Goal: Task Accomplishment & Management: Use online tool/utility

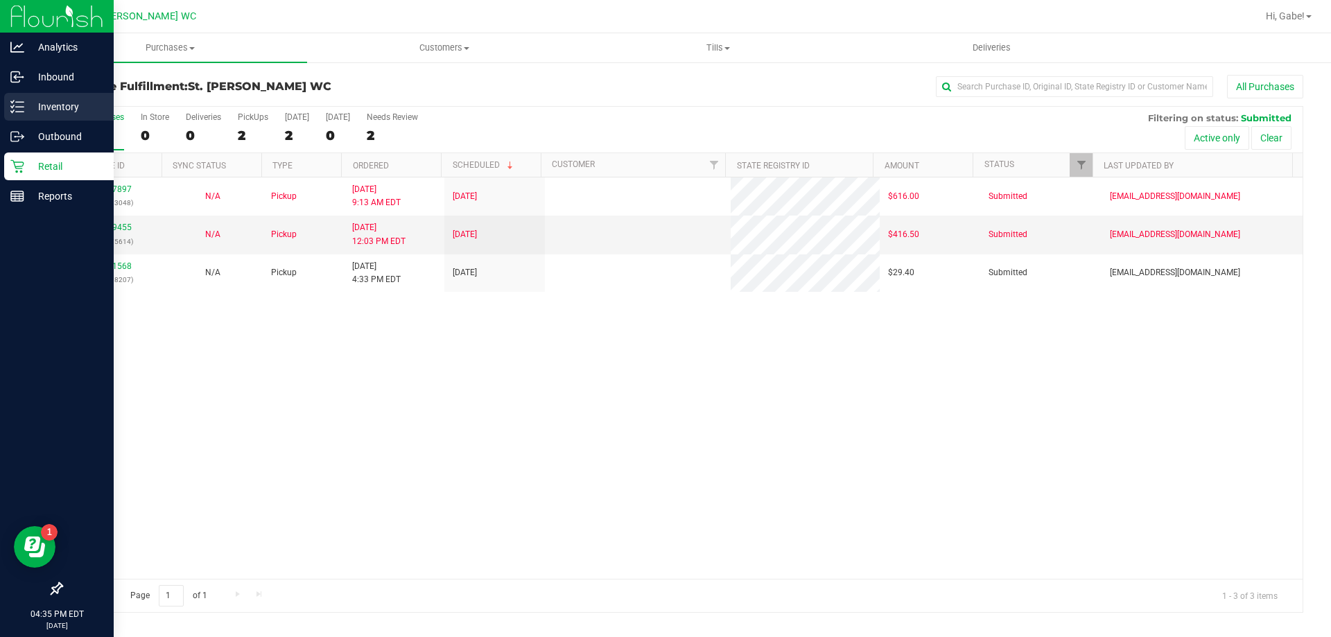
drag, startPoint x: 0, startPoint y: 0, endPoint x: 12, endPoint y: 98, distance: 98.6
click at [12, 98] on div "Inventory" at bounding box center [59, 107] width 110 height 28
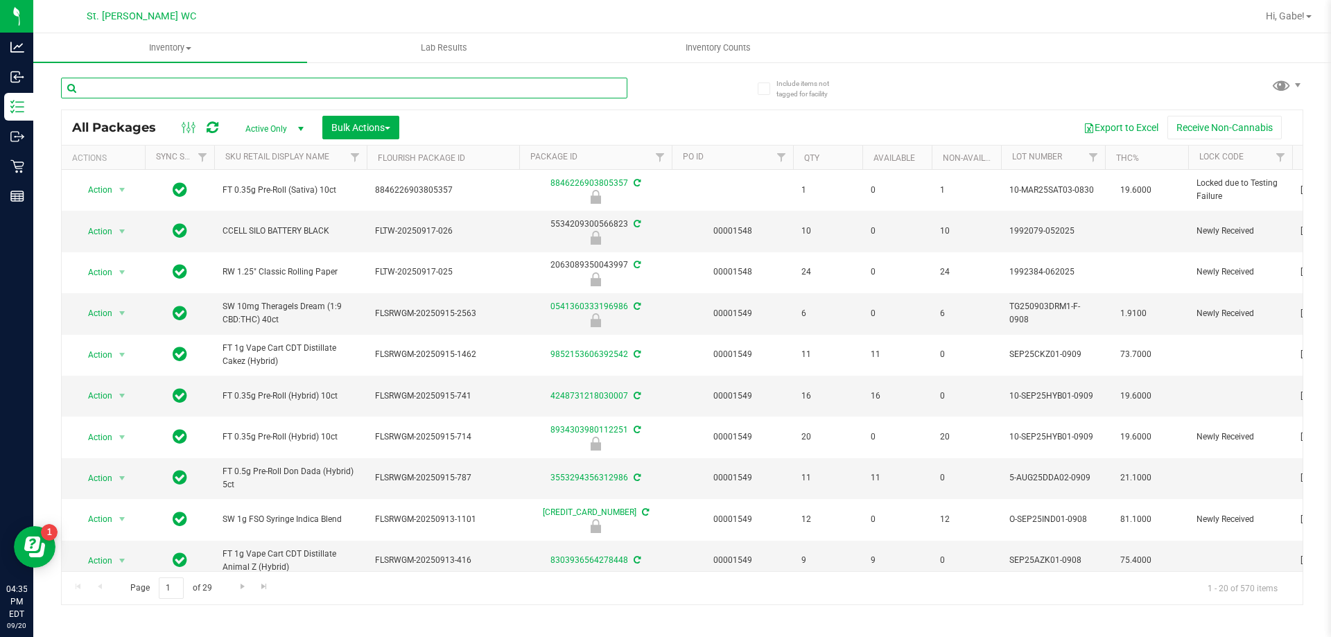
click at [173, 86] on input "text" at bounding box center [344, 88] width 567 height 21
type input "pancakes"
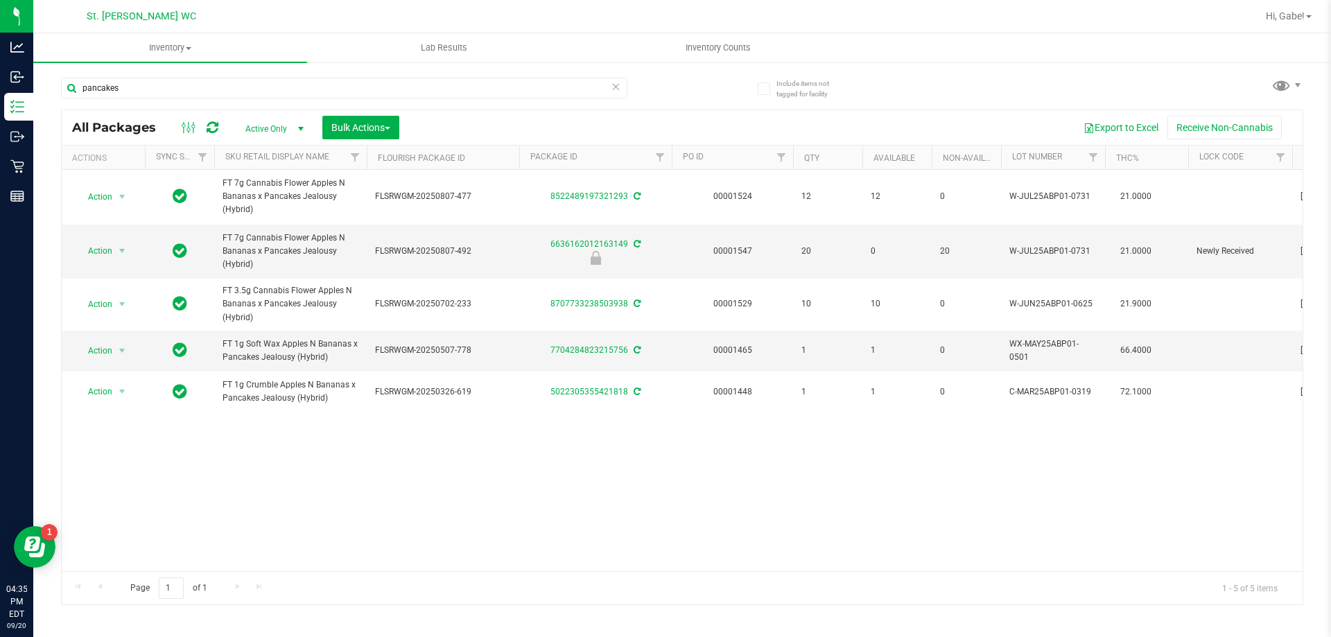
click at [611, 78] on icon at bounding box center [616, 86] width 10 height 17
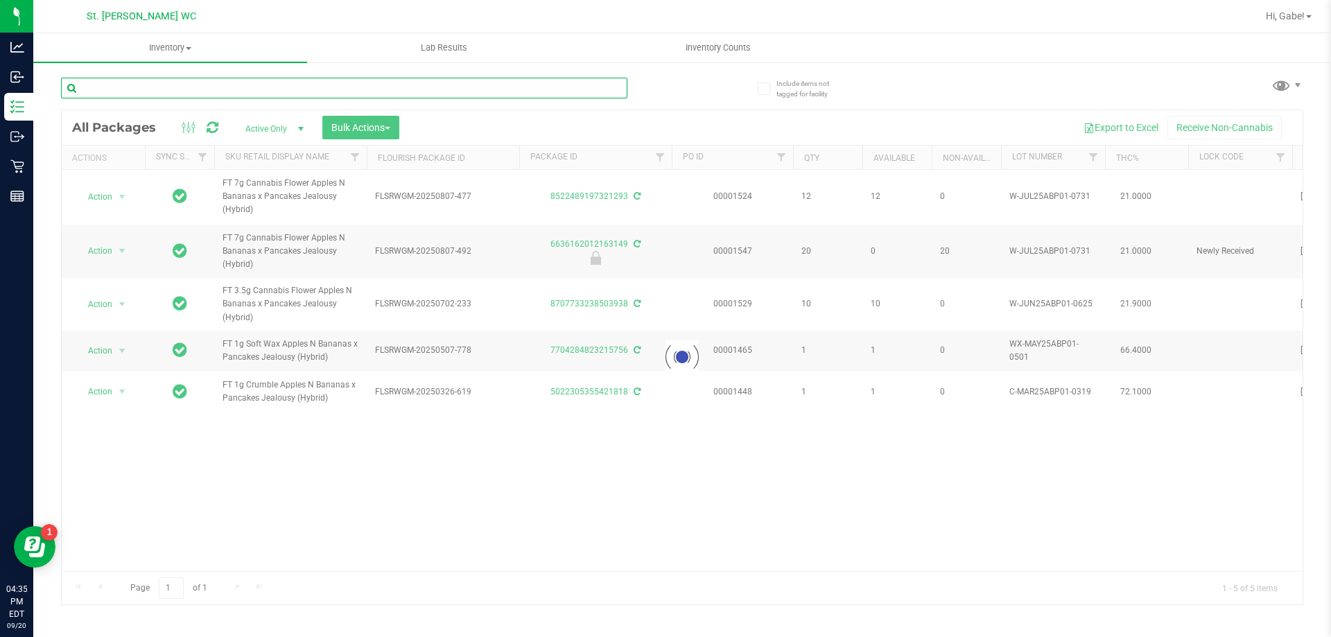
click at [571, 90] on input "text" at bounding box center [344, 88] width 567 height 21
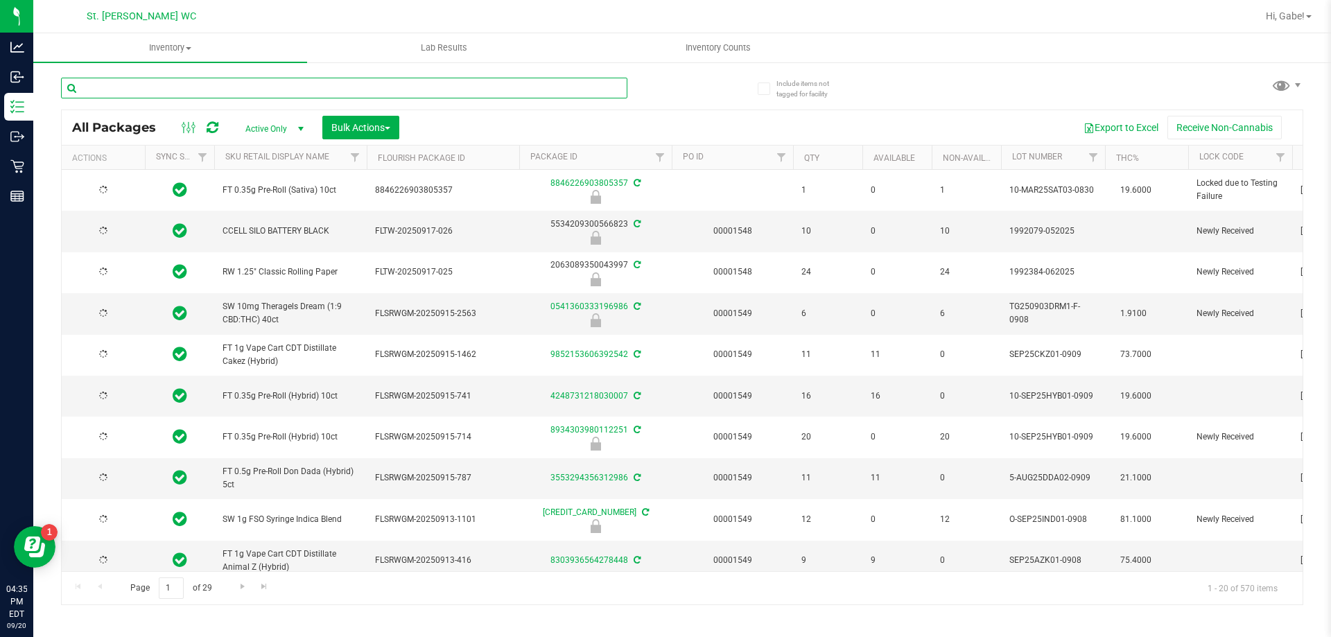
click at [567, 87] on input "text" at bounding box center [344, 88] width 567 height 21
type input "cpz"
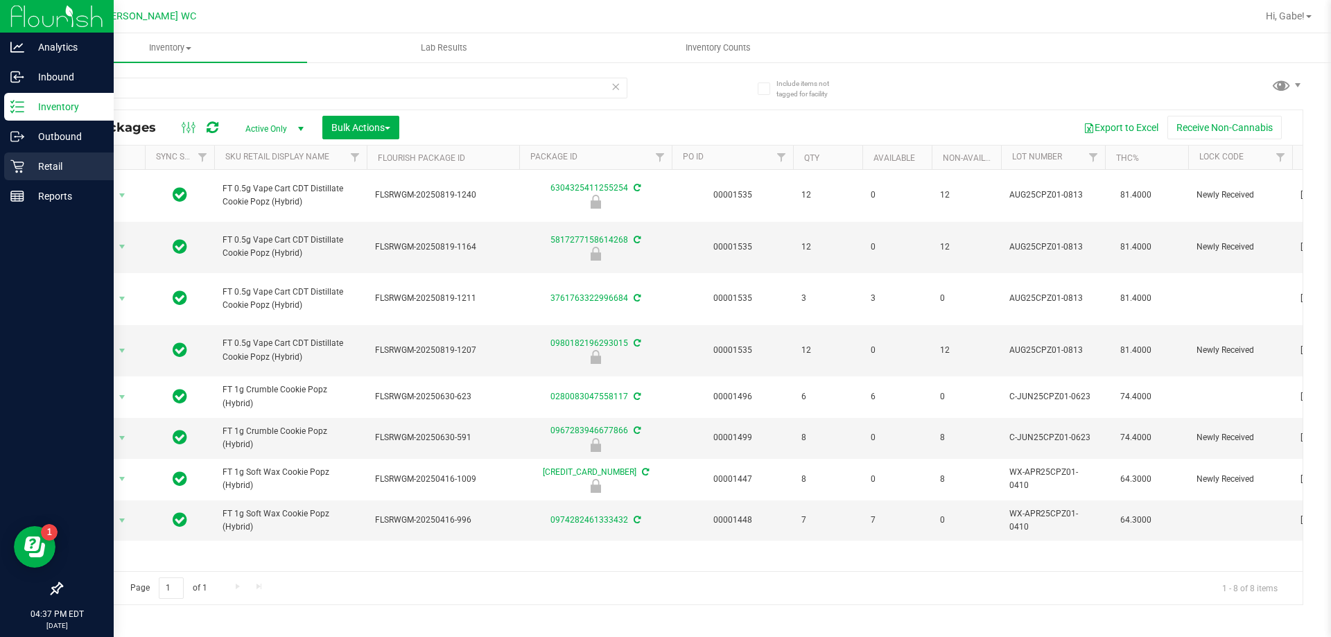
click at [71, 173] on p "Retail" at bounding box center [65, 166] width 83 height 17
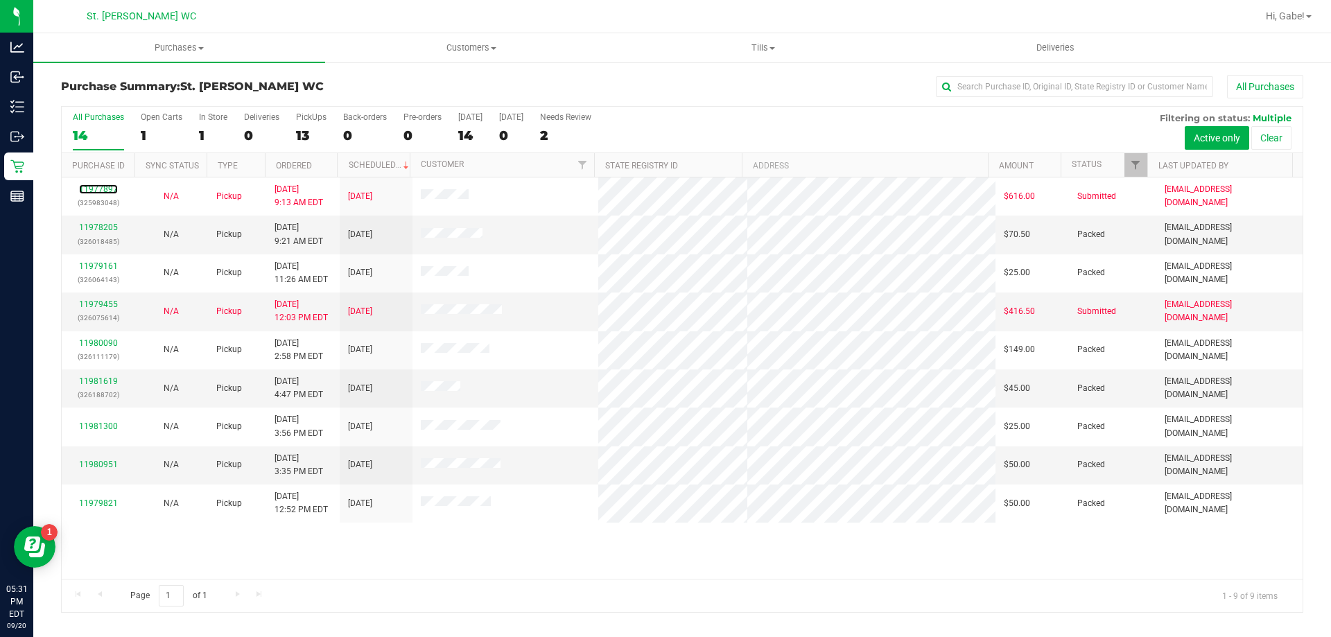
click at [104, 189] on link "11977897" at bounding box center [98, 189] width 39 height 10
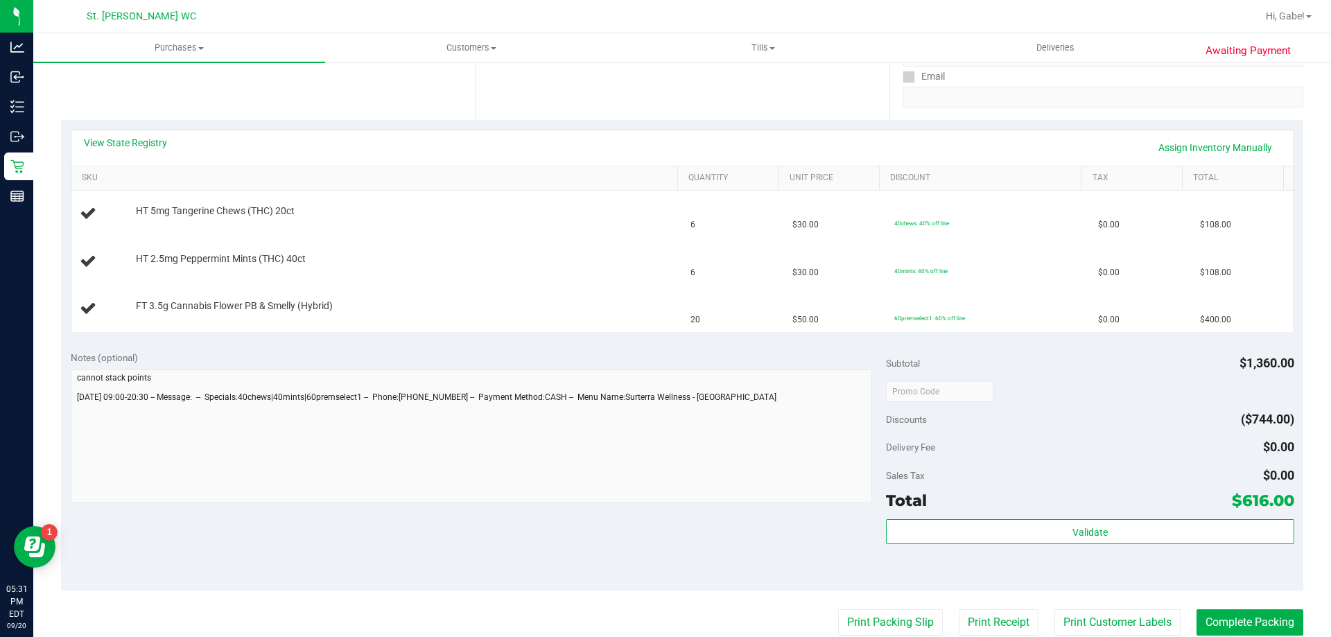
scroll to position [277, 0]
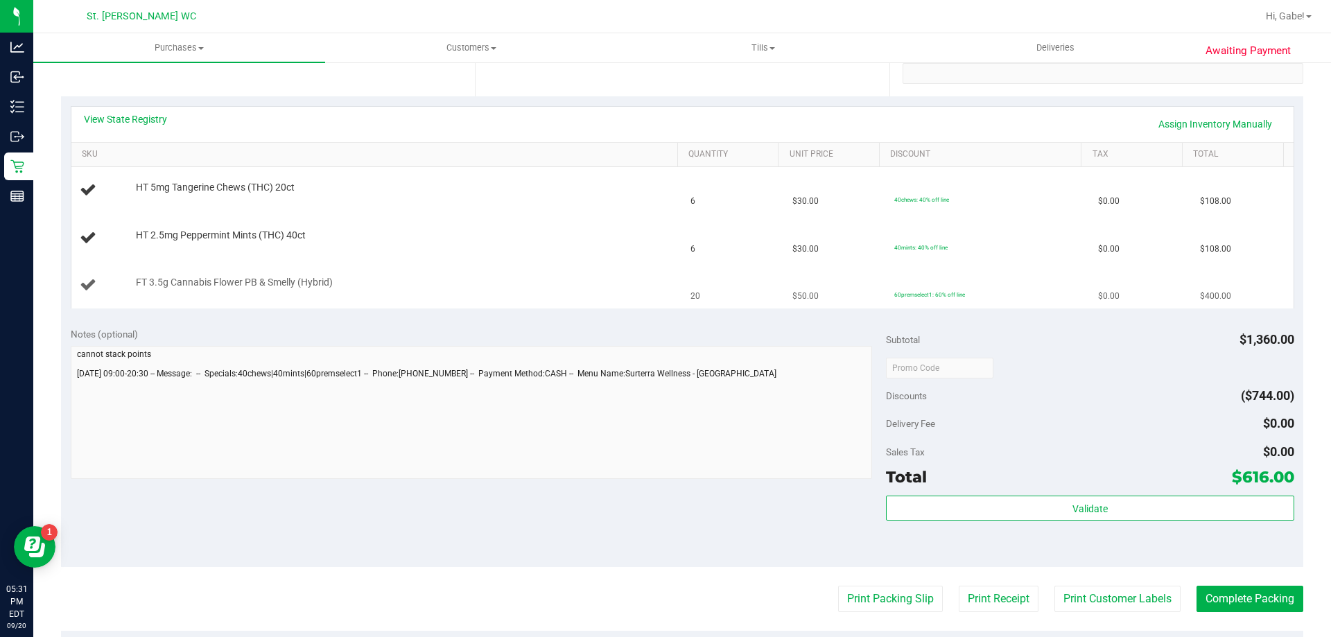
drag, startPoint x: 813, startPoint y: 293, endPoint x: 783, endPoint y: 297, distance: 30.2
click at [784, 297] on td "$50.00" at bounding box center [835, 285] width 102 height 46
click at [784, 295] on td "$50.00" at bounding box center [835, 285] width 102 height 46
drag, startPoint x: 1213, startPoint y: 292, endPoint x: 1182, endPoint y: 303, distance: 32.5
click at [1192, 303] on td "$400.00" at bounding box center [1243, 285] width 102 height 46
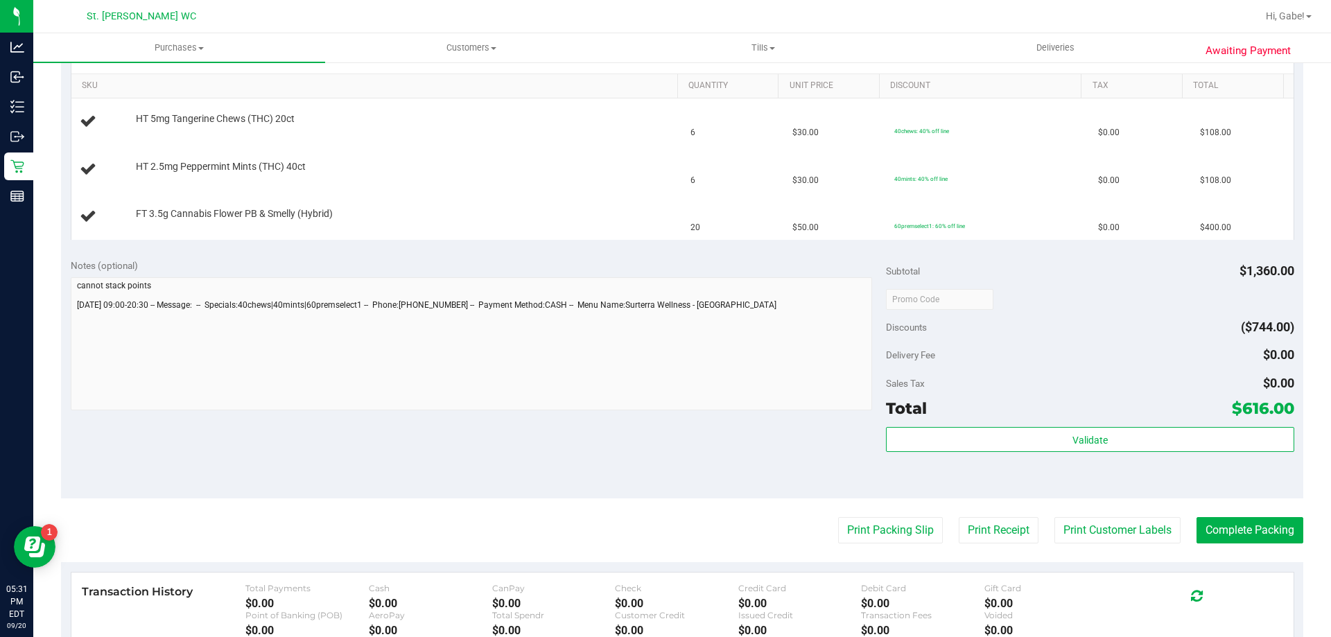
scroll to position [347, 0]
click at [1035, 361] on div "Delivery Fee $0.00" at bounding box center [1090, 354] width 408 height 25
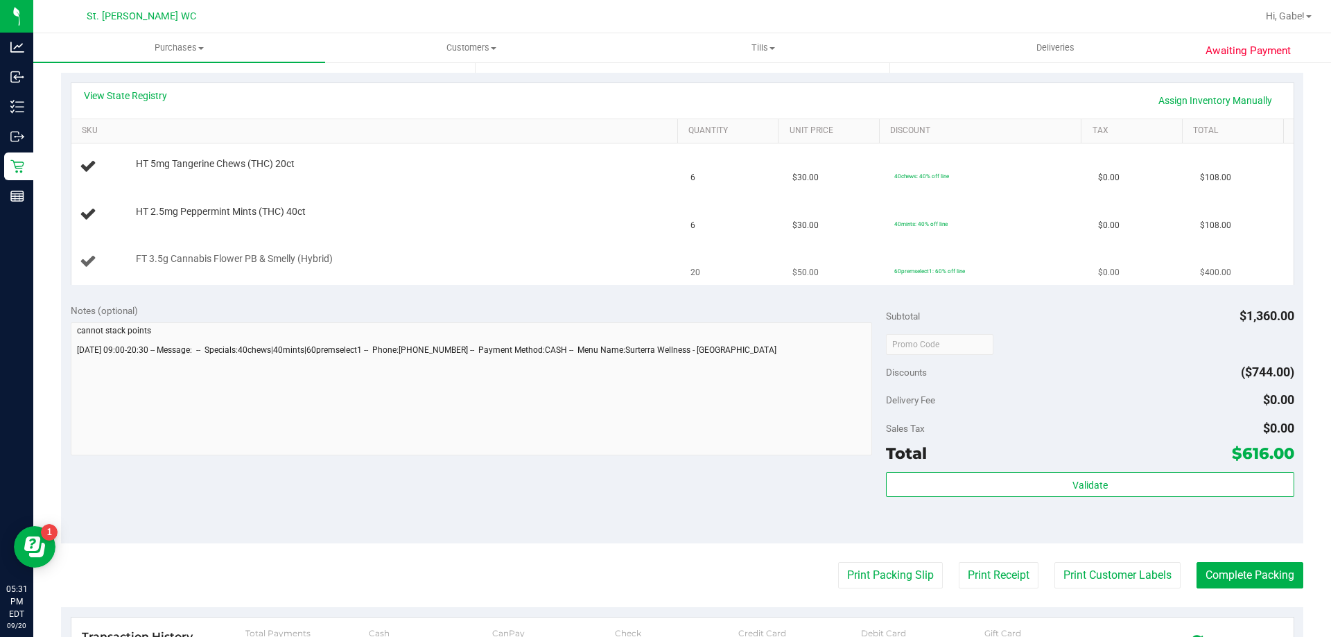
scroll to position [277, 0]
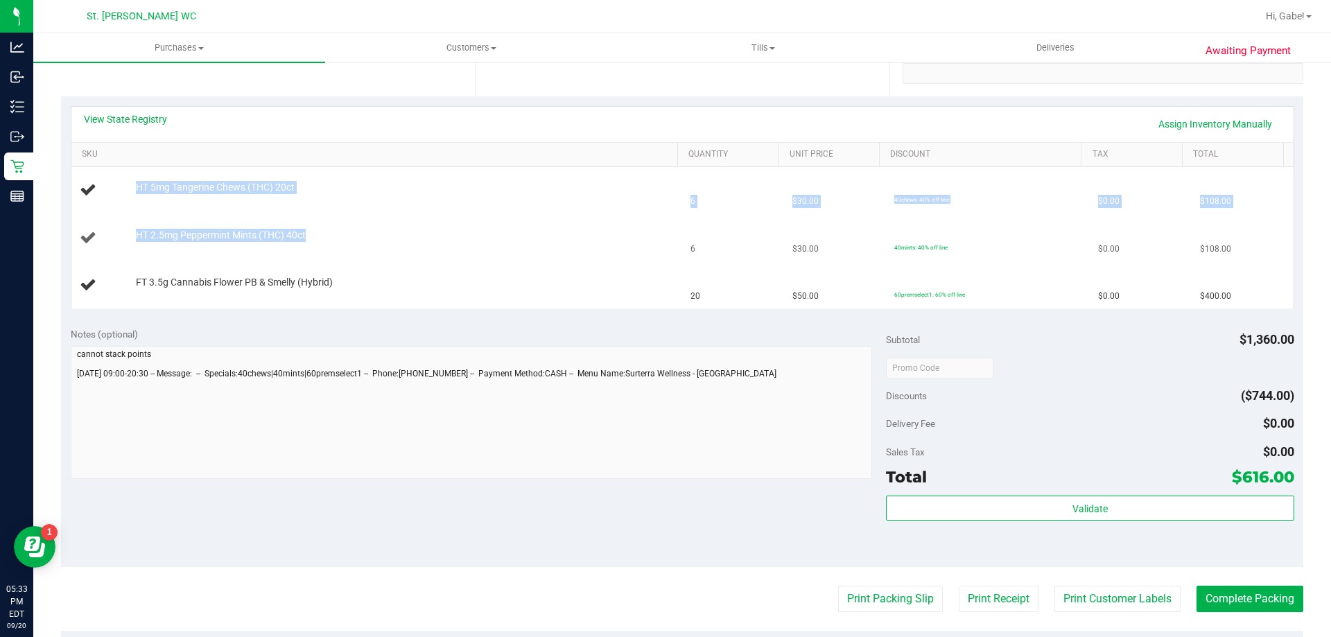
drag, startPoint x: 123, startPoint y: 180, endPoint x: 350, endPoint y: 233, distance: 232.8
click at [350, 233] on tbody "HT 5mg Tangerine Chews (THC) 20ct 6 $30.00 40chews: 40% off line $0.00 $108.00 …" at bounding box center [682, 237] width 1223 height 141
drag, startPoint x: 465, startPoint y: 205, endPoint x: 483, endPoint y: 198, distance: 20.0
click at [465, 205] on td "HT 5mg Tangerine Chews (THC) 20ct" at bounding box center [377, 190] width 612 height 47
click at [569, 195] on div at bounding box center [403, 195] width 535 height 1
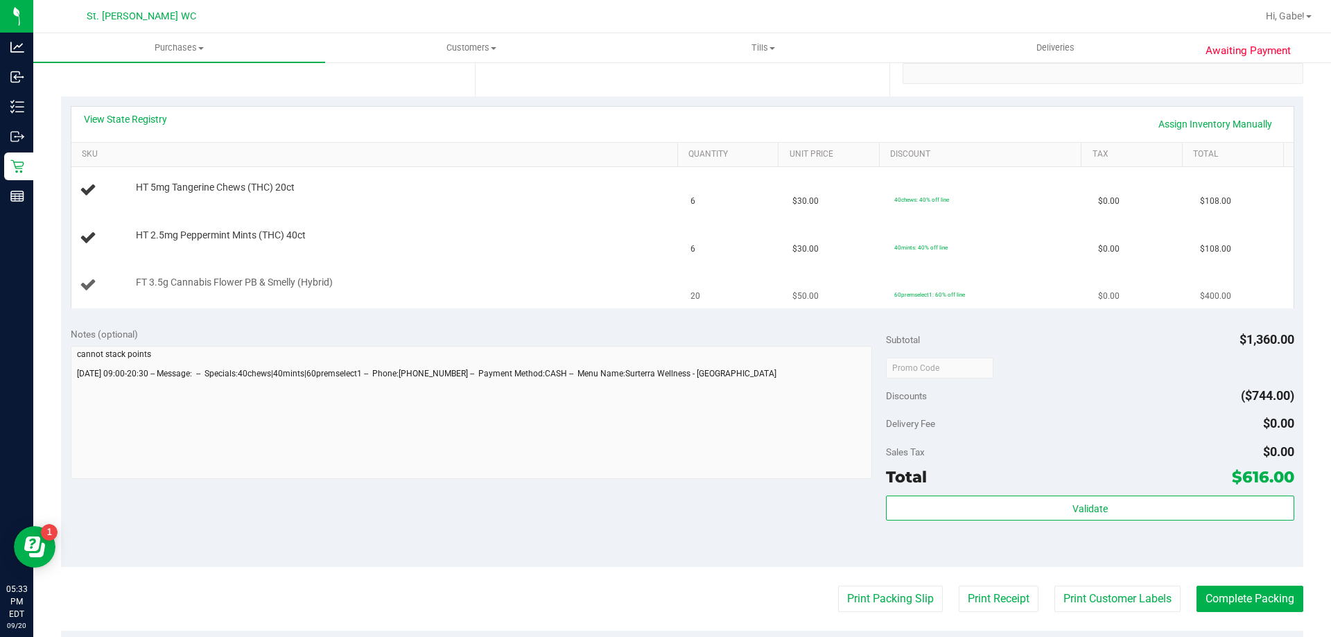
click at [551, 289] on div at bounding box center [403, 289] width 535 height 1
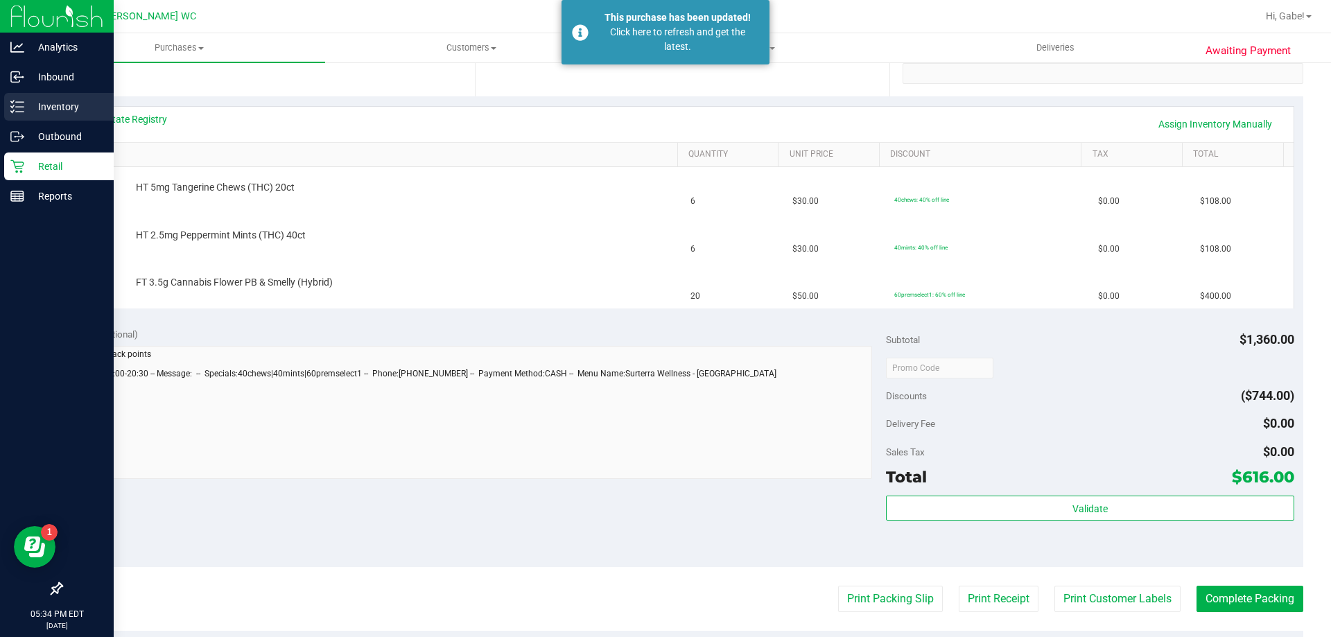
click at [10, 117] on div "Inventory" at bounding box center [59, 107] width 110 height 28
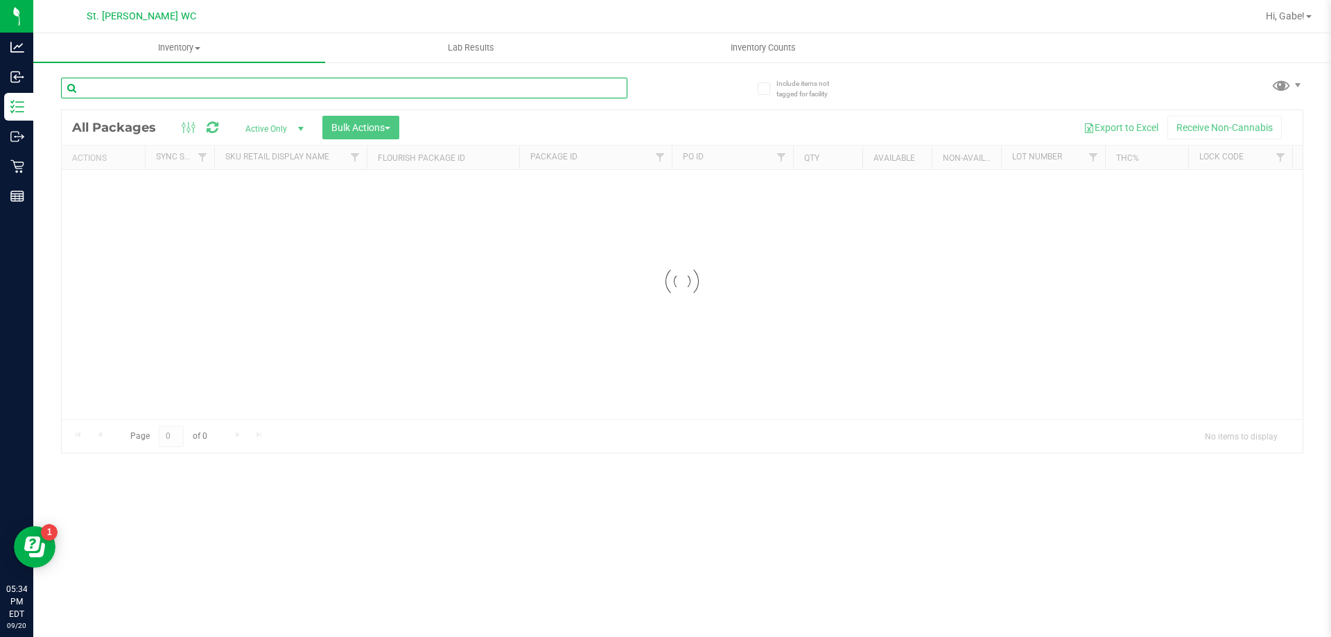
click at [436, 91] on input "text" at bounding box center [344, 88] width 567 height 21
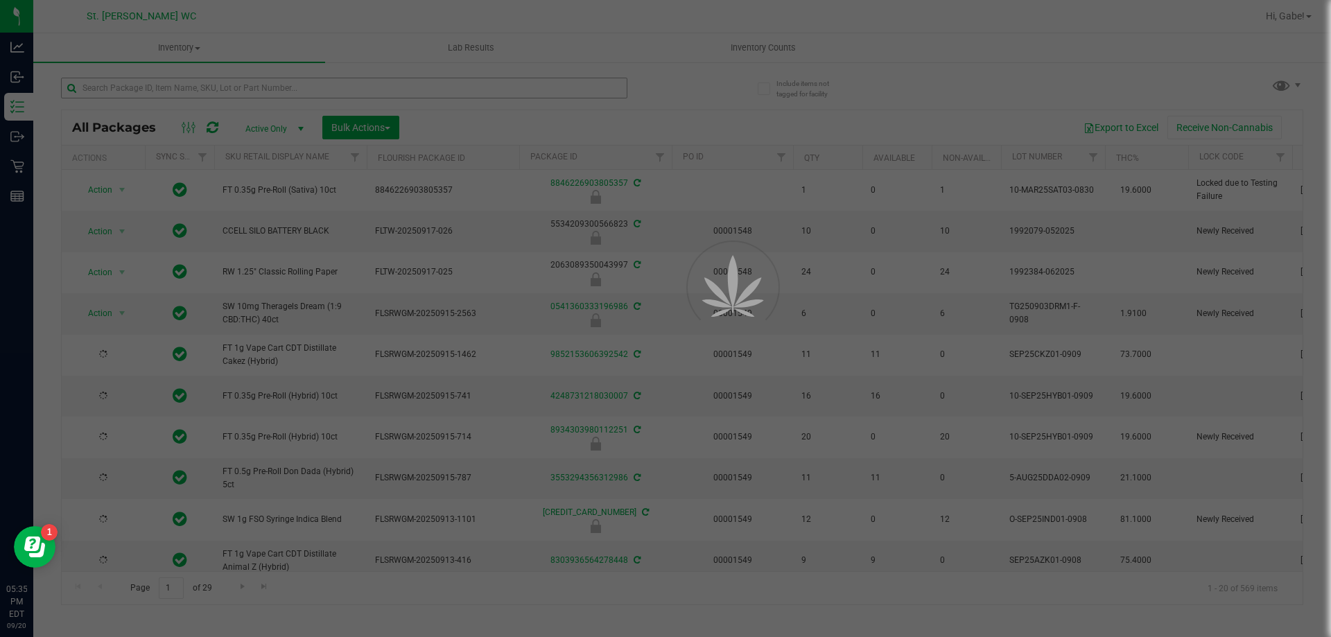
click at [436, 91] on div at bounding box center [665, 318] width 1331 height 637
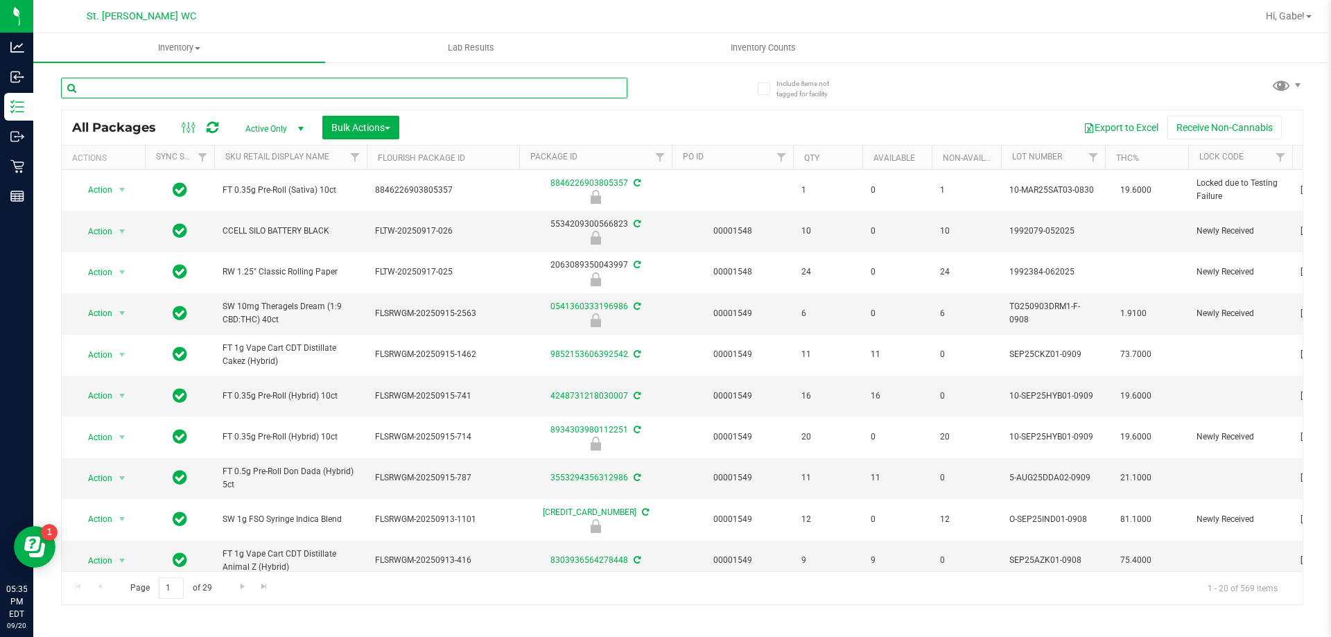
click at [436, 91] on input "text" at bounding box center [344, 88] width 567 height 21
type input "[CREDIT_CARD_NUMBER]"
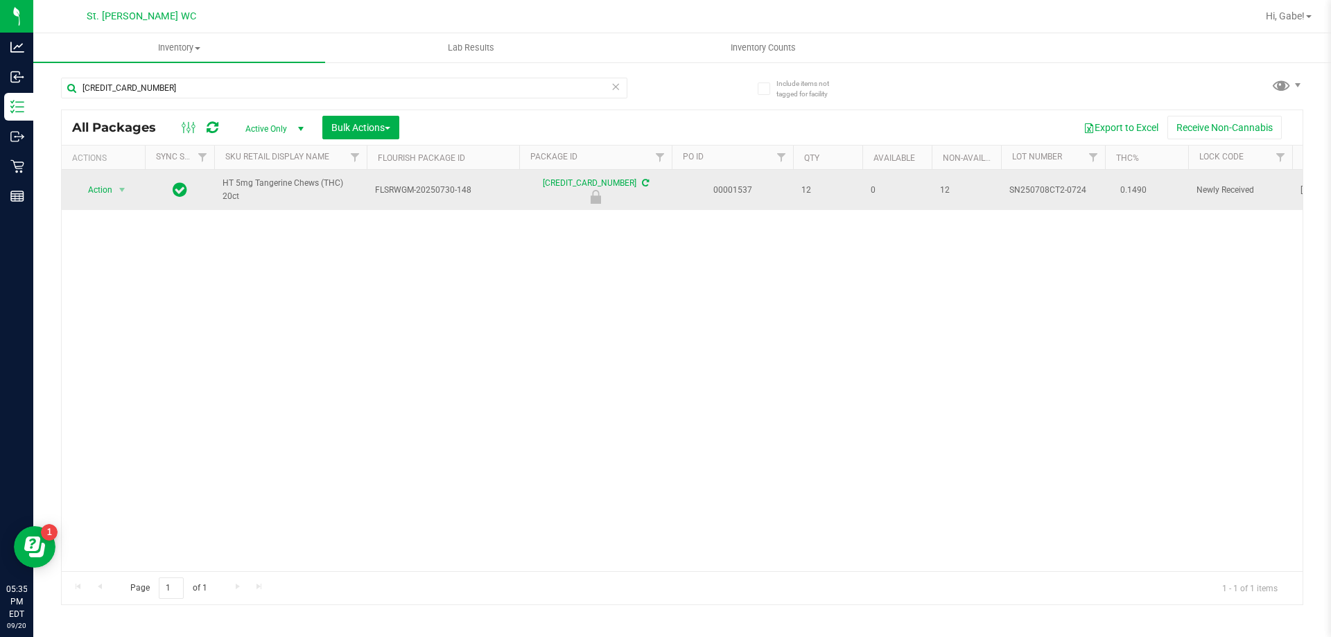
click at [96, 176] on td "Action Action Edit attributes Global inventory Locate package Package audit log…" at bounding box center [103, 190] width 83 height 40
click at [101, 193] on span "Action" at bounding box center [94, 189] width 37 height 19
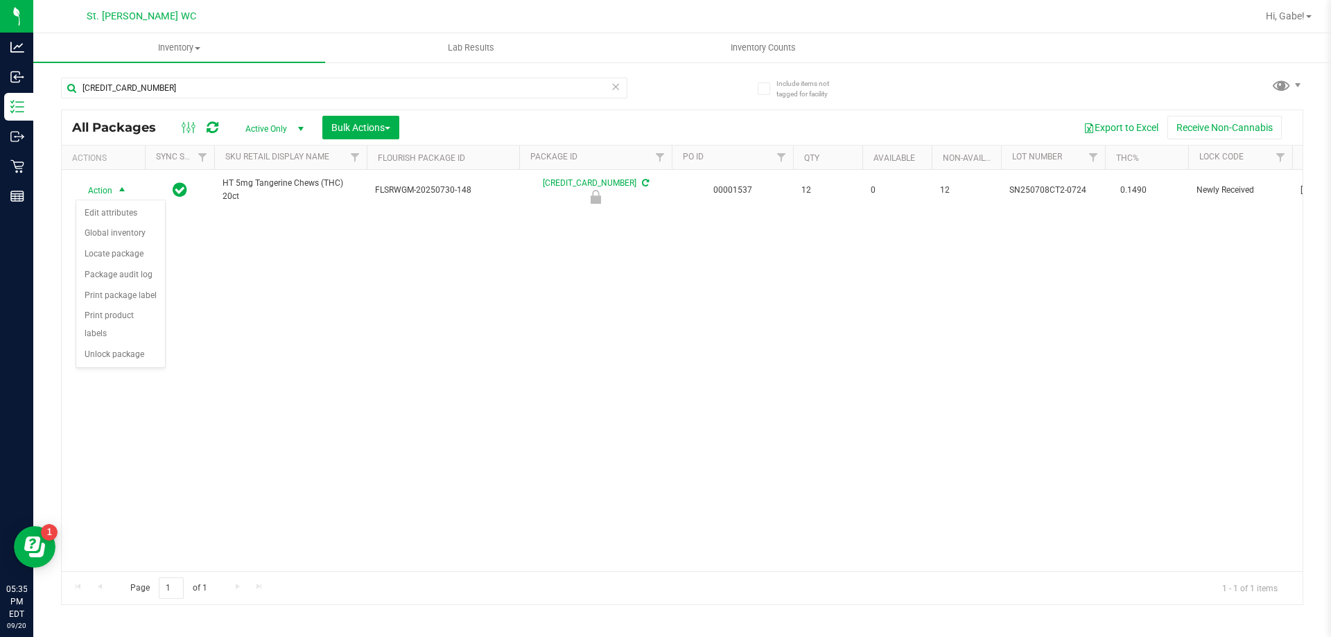
click at [535, 366] on div "Action Action Edit attributes Global inventory Locate package Package audit log…" at bounding box center [682, 371] width 1241 height 402
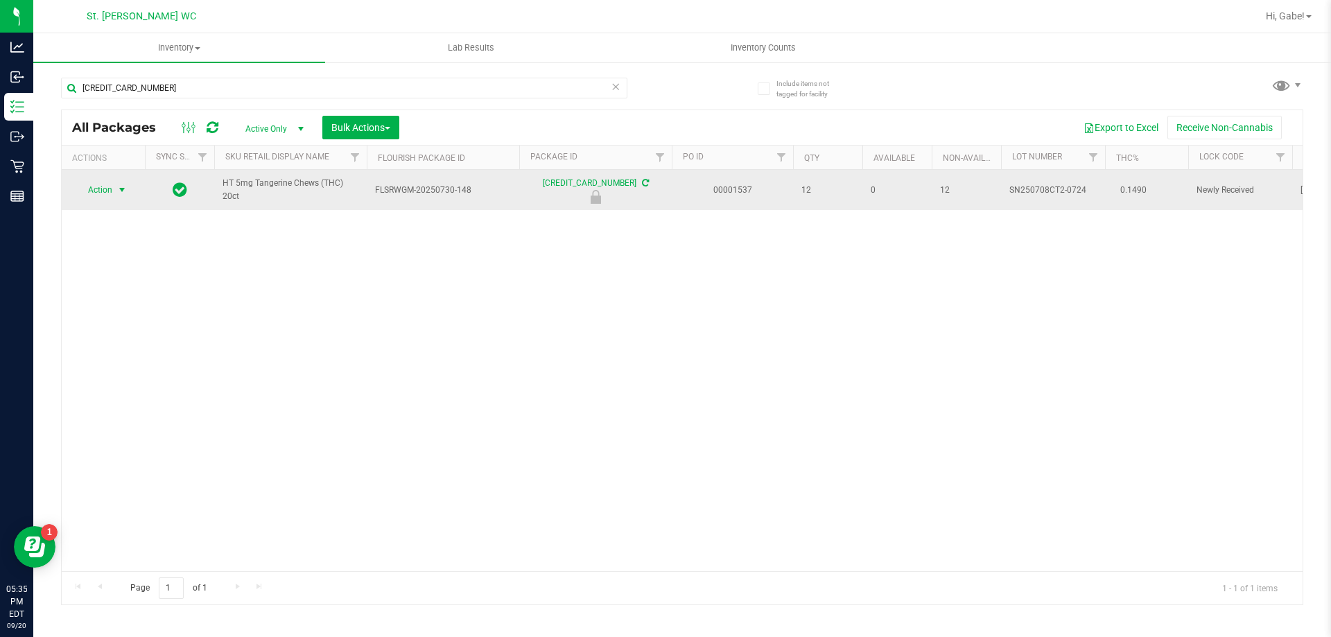
click at [120, 192] on span "select" at bounding box center [122, 189] width 11 height 11
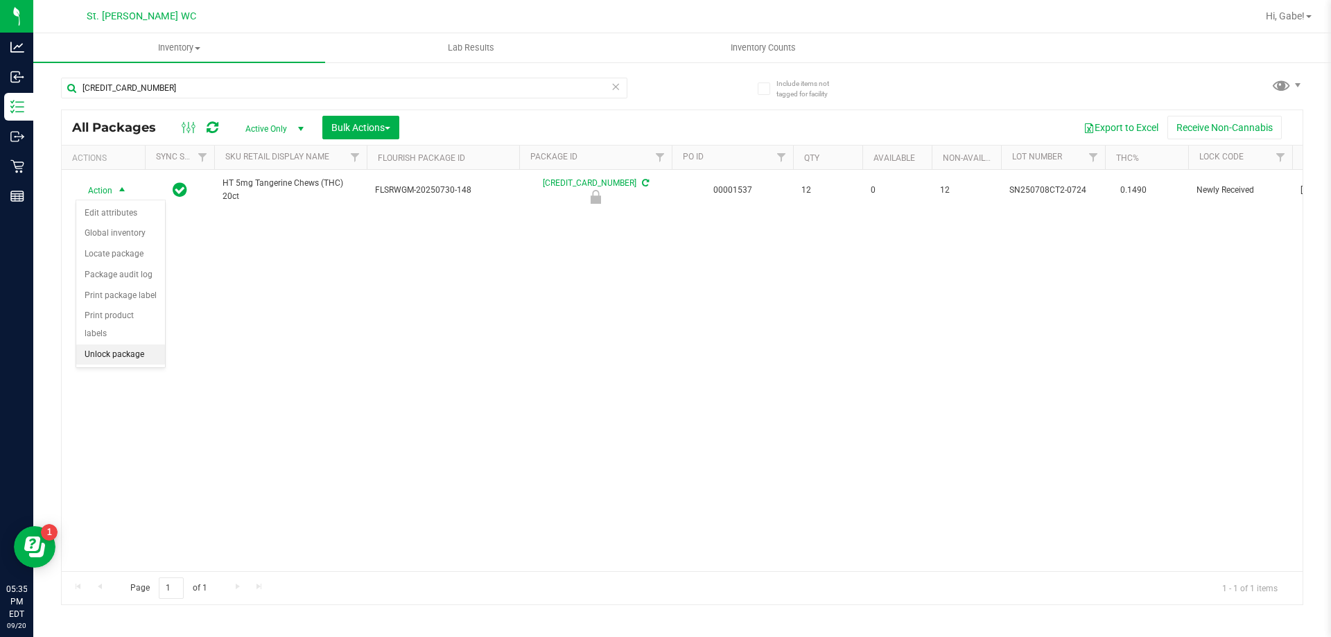
drag, startPoint x: 129, startPoint y: 338, endPoint x: 133, endPoint y: 332, distance: 7.5
click at [130, 345] on li "Unlock package" at bounding box center [120, 355] width 89 height 21
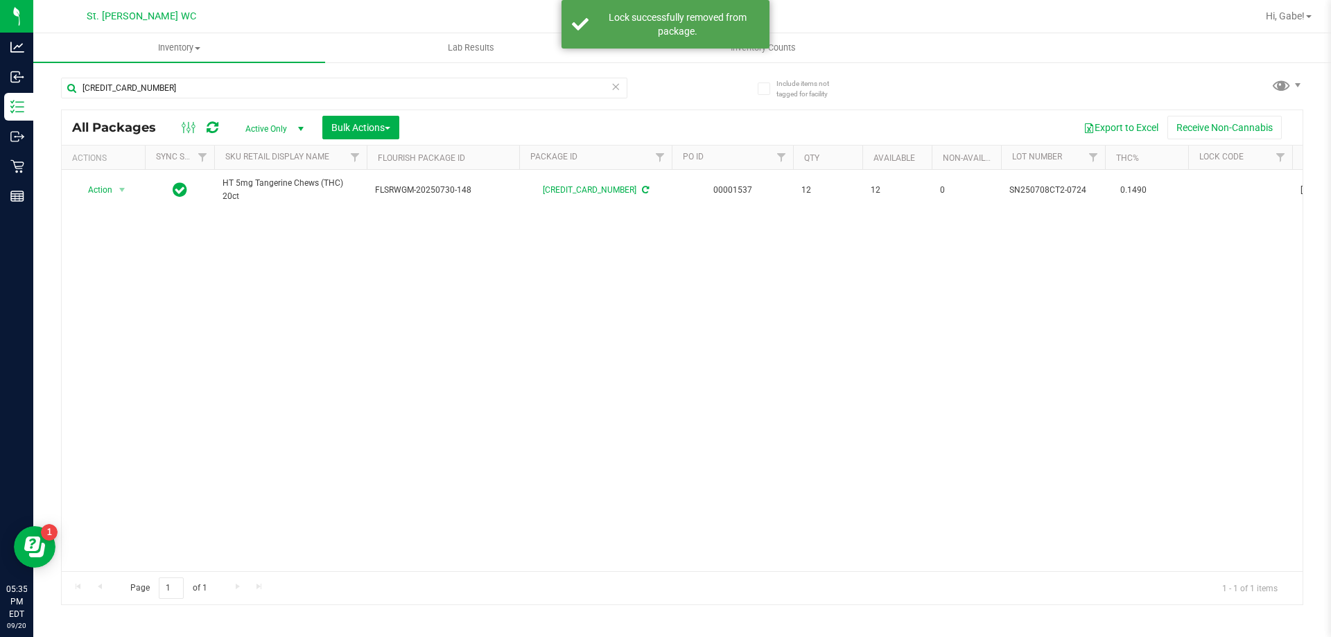
click at [448, 248] on div "Action Action Adjust qty Create package Edit attributes Global inventory Locate…" at bounding box center [682, 371] width 1241 height 402
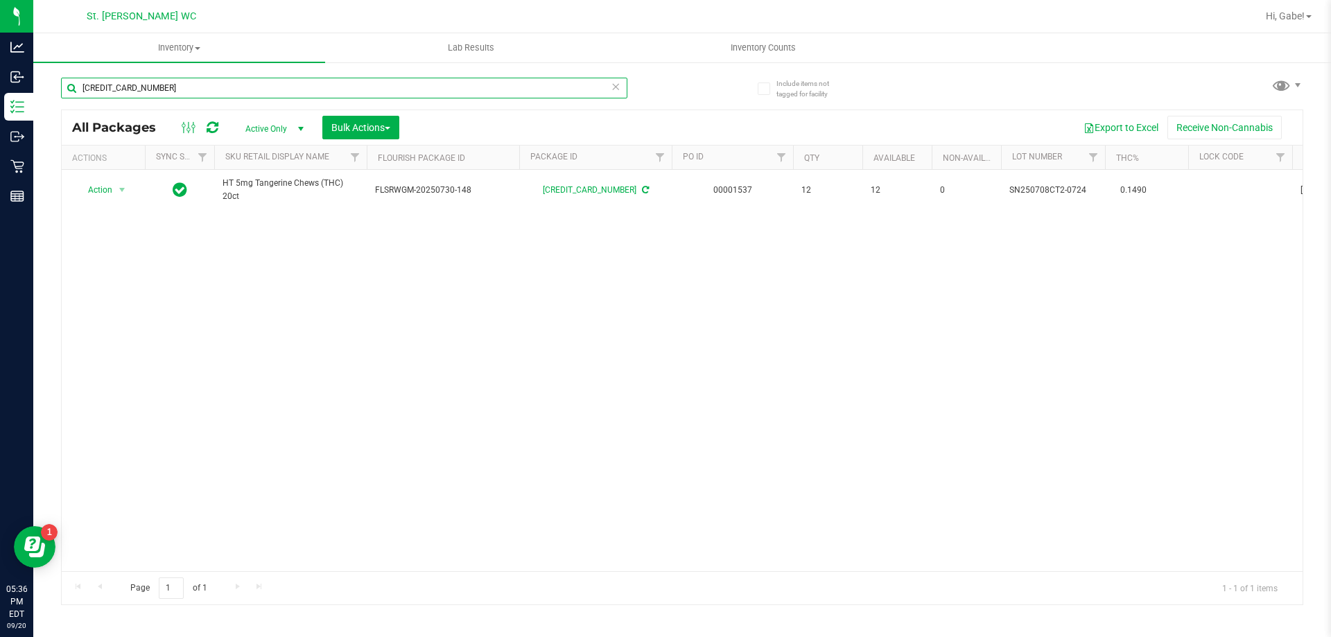
click at [435, 95] on input "[CREDIT_CARD_NUMBER]" at bounding box center [344, 88] width 567 height 21
type input "7168600357175715"
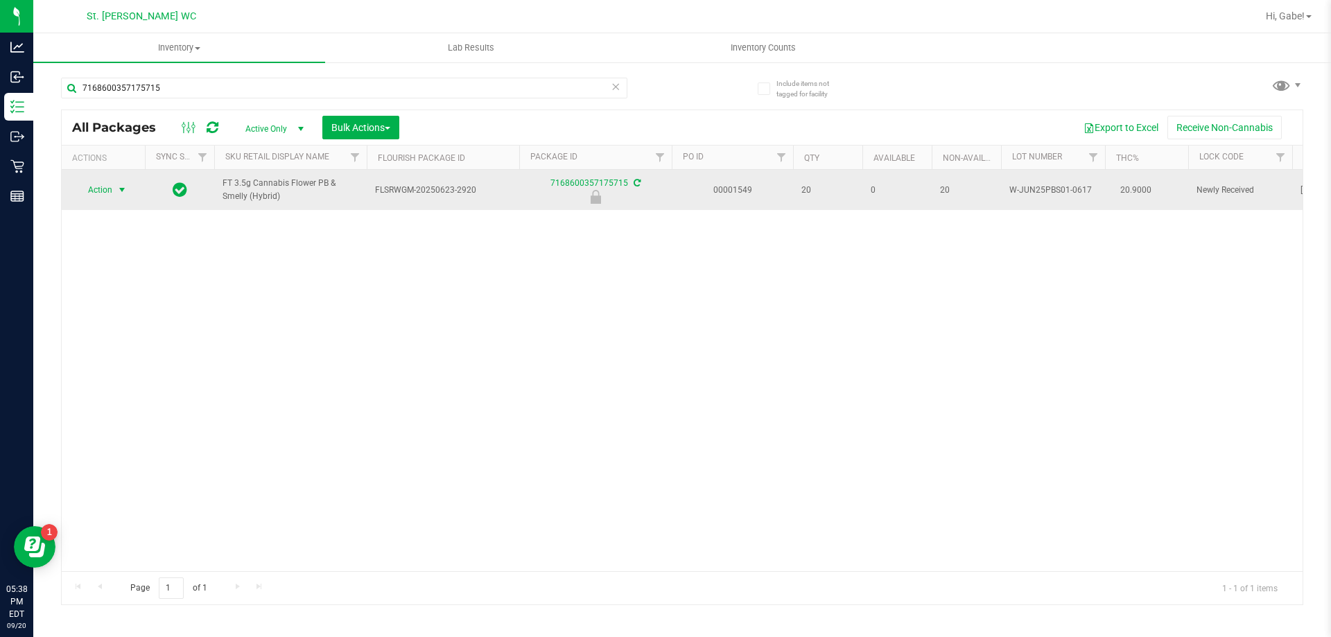
click at [86, 193] on span "Action" at bounding box center [94, 189] width 37 height 19
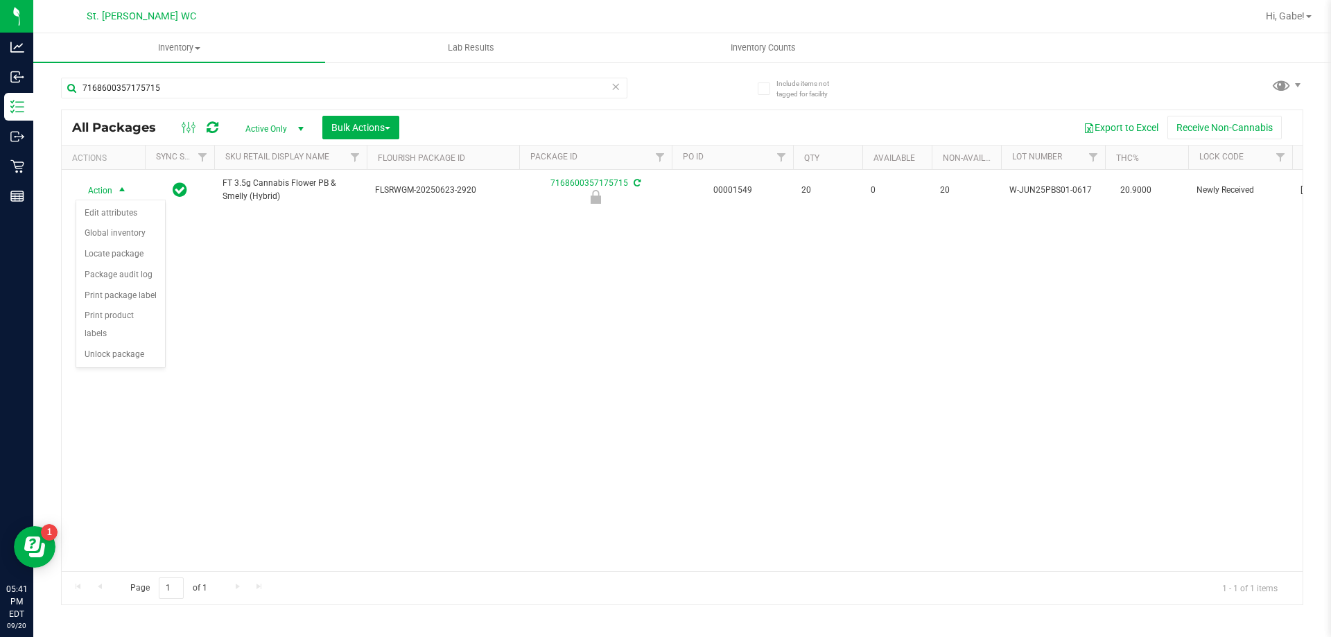
click at [413, 288] on div "Action Action Edit attributes Global inventory Locate package Package audit log…" at bounding box center [682, 371] width 1241 height 402
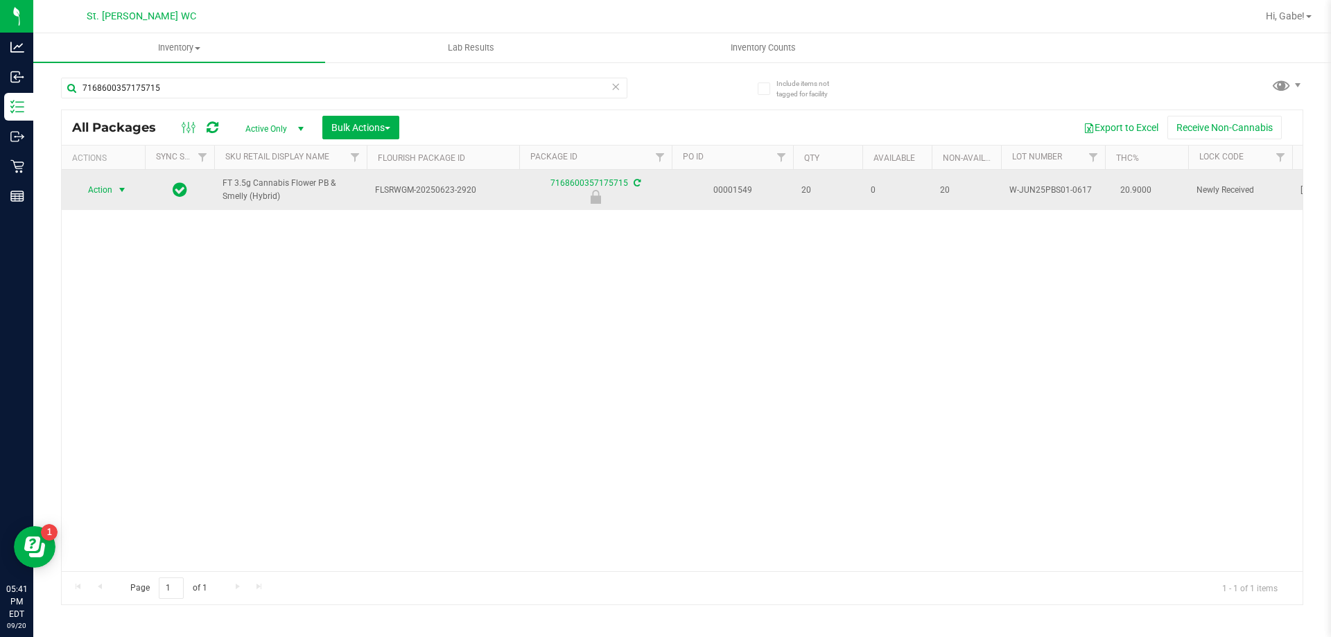
click at [94, 175] on td "Action Action Edit attributes Global inventory Locate package Package audit log…" at bounding box center [103, 190] width 83 height 40
click at [98, 183] on span "Action" at bounding box center [94, 189] width 37 height 19
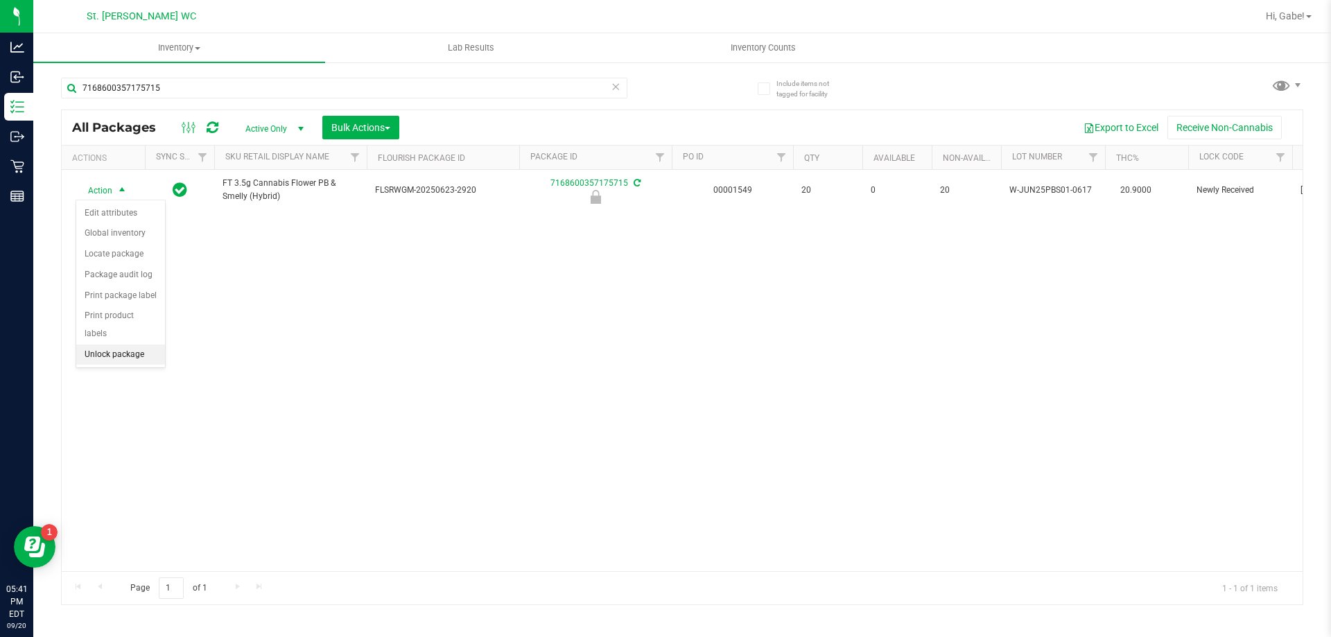
click at [104, 345] on li "Unlock package" at bounding box center [120, 355] width 89 height 21
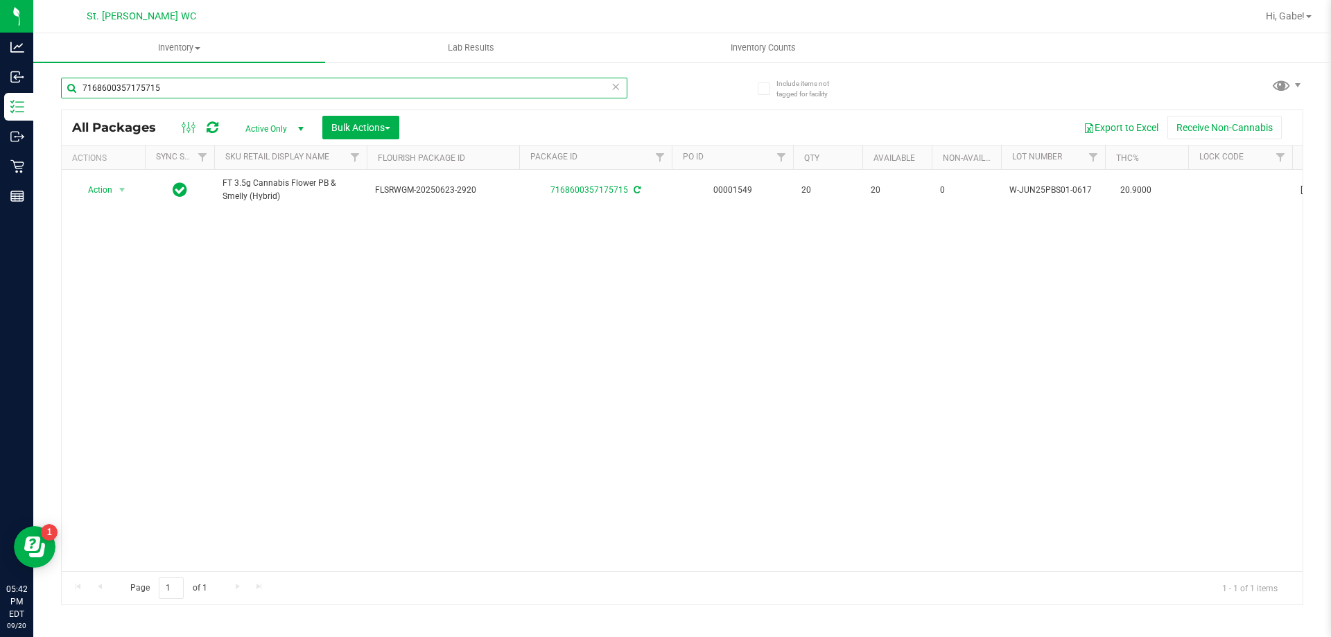
click at [335, 80] on input "7168600357175715" at bounding box center [344, 88] width 567 height 21
click at [329, 80] on input "7168600357175715" at bounding box center [344, 88] width 567 height 21
click at [320, 78] on input "7168600357175715" at bounding box center [344, 88] width 567 height 21
click at [318, 78] on input "7168600357175715" at bounding box center [344, 88] width 567 height 21
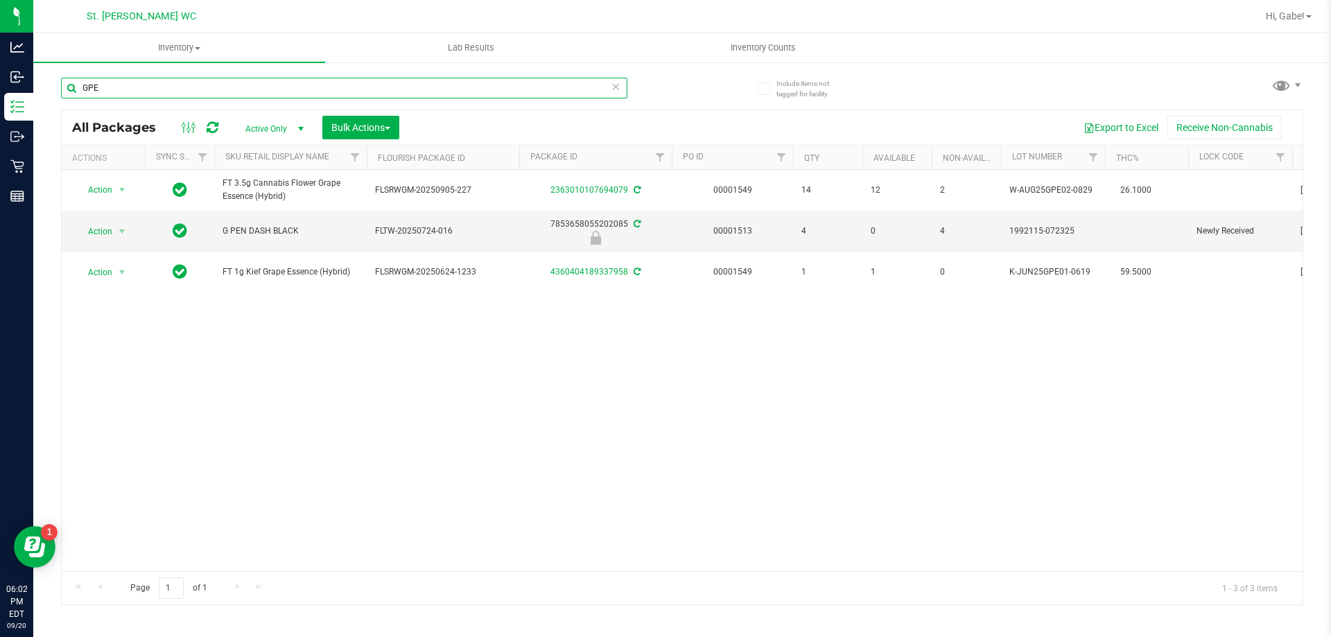
click at [304, 80] on input "GPE" at bounding box center [344, 88] width 567 height 21
click at [302, 80] on input "GPE" at bounding box center [344, 88] width 567 height 21
click at [150, 78] on input "GPE" at bounding box center [344, 88] width 567 height 21
type input "battery"
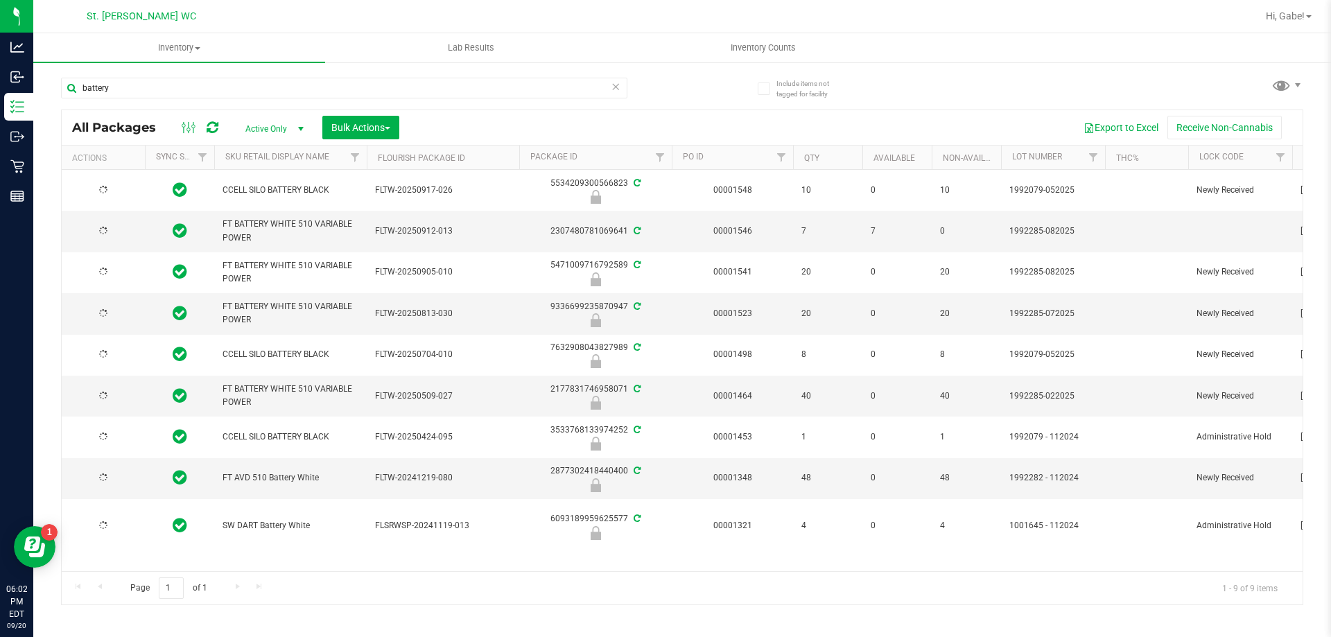
click at [111, 230] on div at bounding box center [103, 231] width 67 height 13
click at [120, 231] on span "select" at bounding box center [122, 231] width 11 height 11
click at [109, 356] on li "Lock package" at bounding box center [129, 357] width 107 height 21
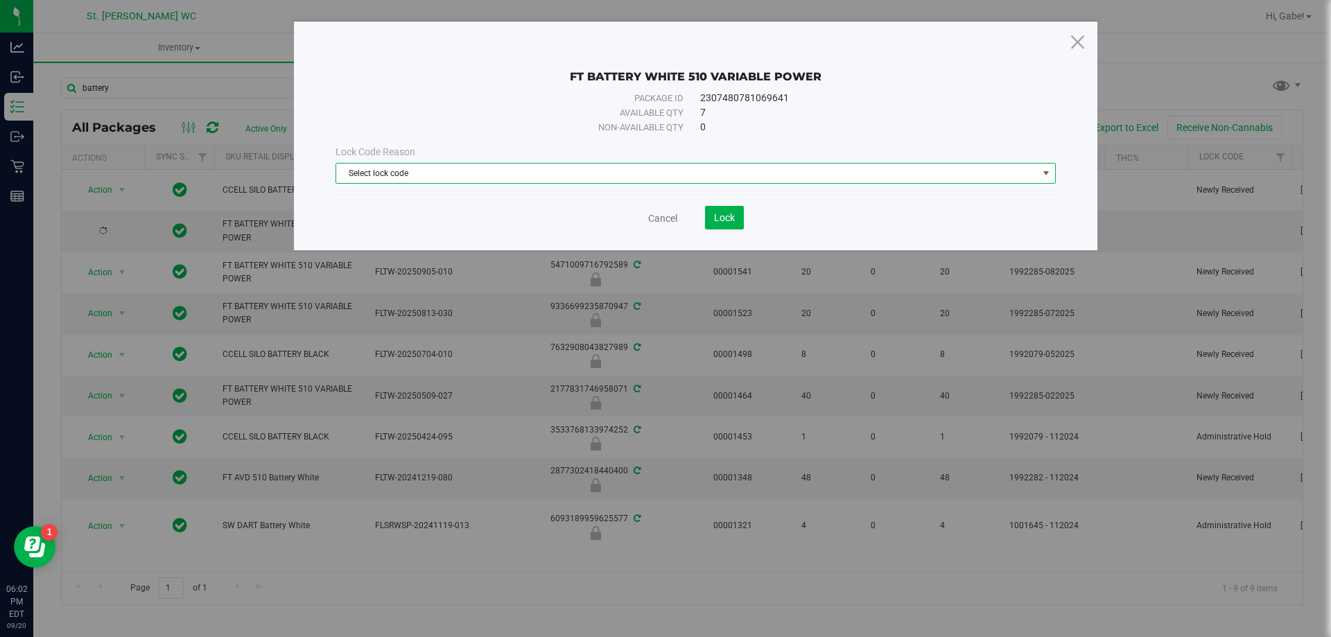
click at [643, 175] on span "Select lock code" at bounding box center [687, 173] width 702 height 19
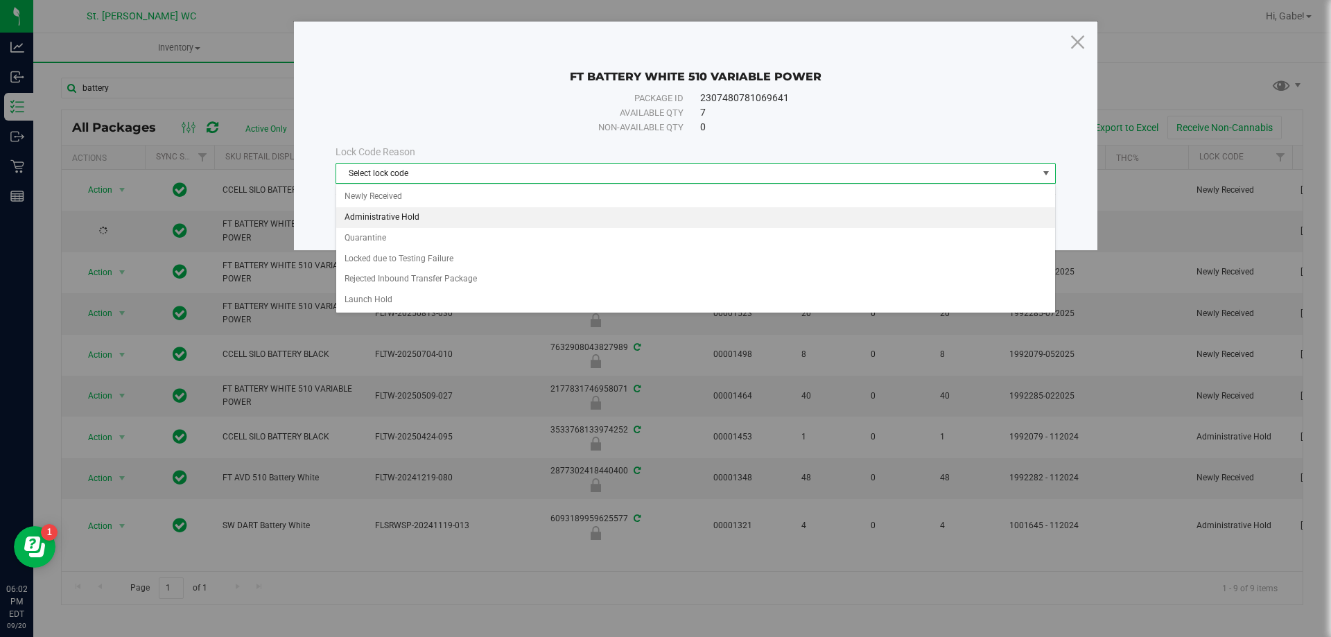
click at [455, 221] on li "Administrative Hold" at bounding box center [695, 217] width 719 height 21
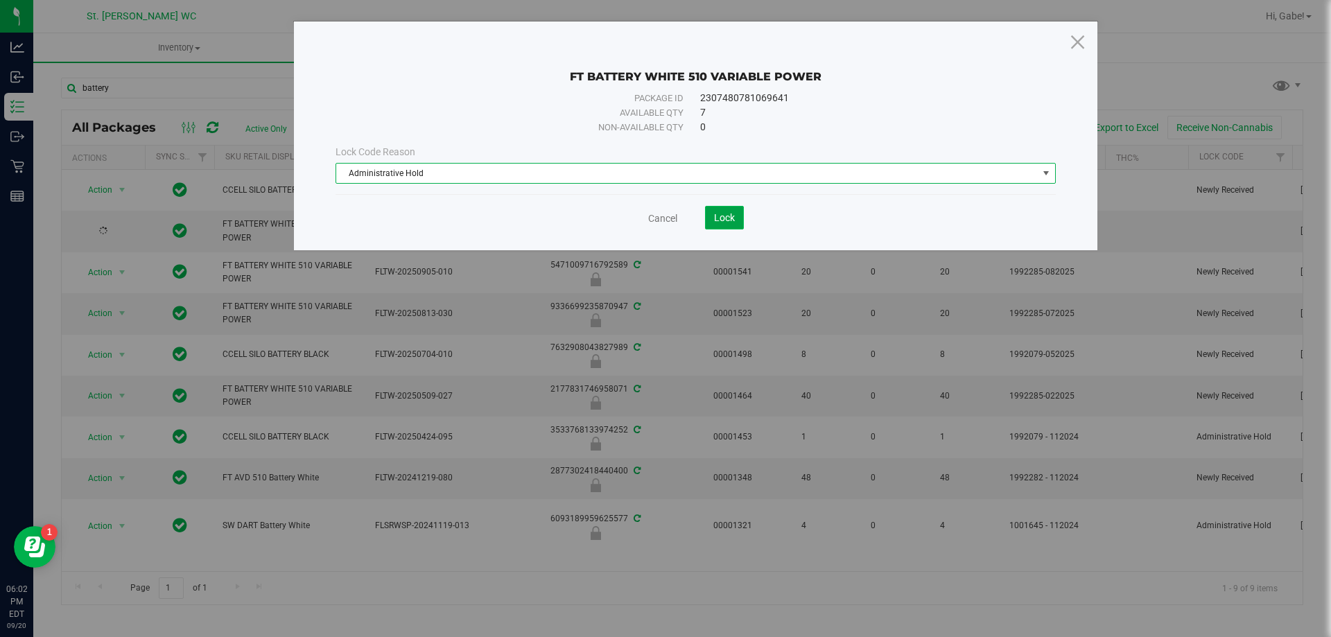
click at [714, 218] on span "Lock" at bounding box center [724, 217] width 21 height 11
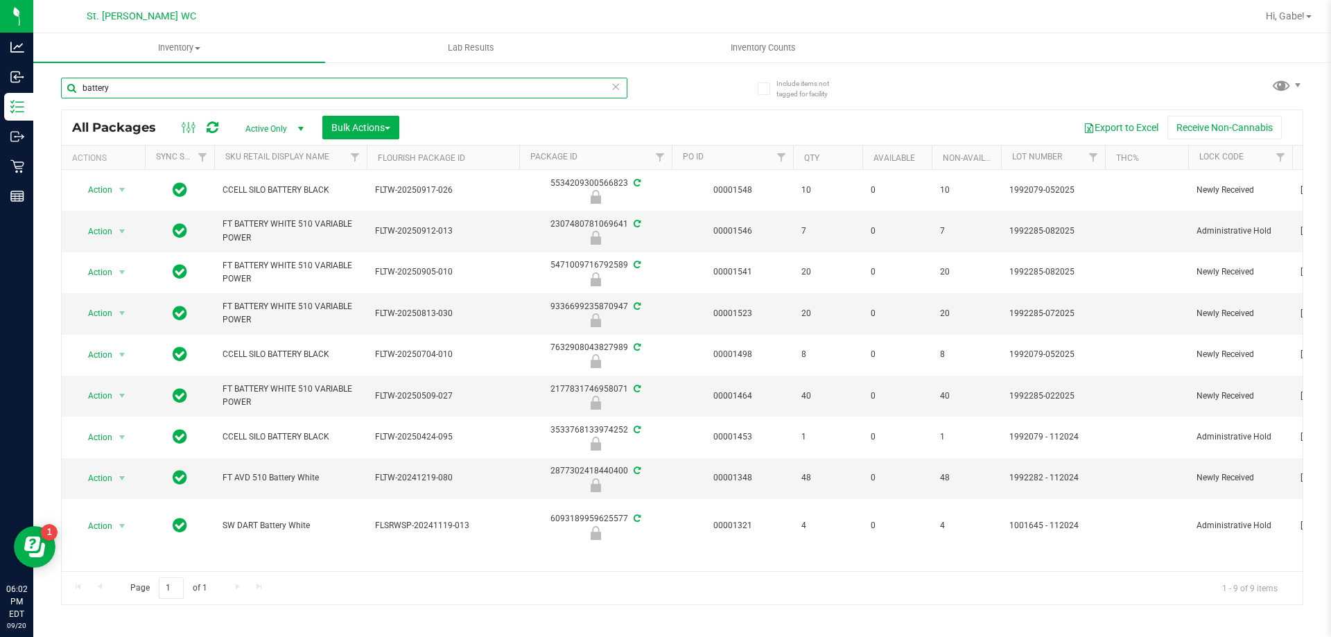
click at [282, 98] on input "battery" at bounding box center [344, 88] width 567 height 21
type input "grav"
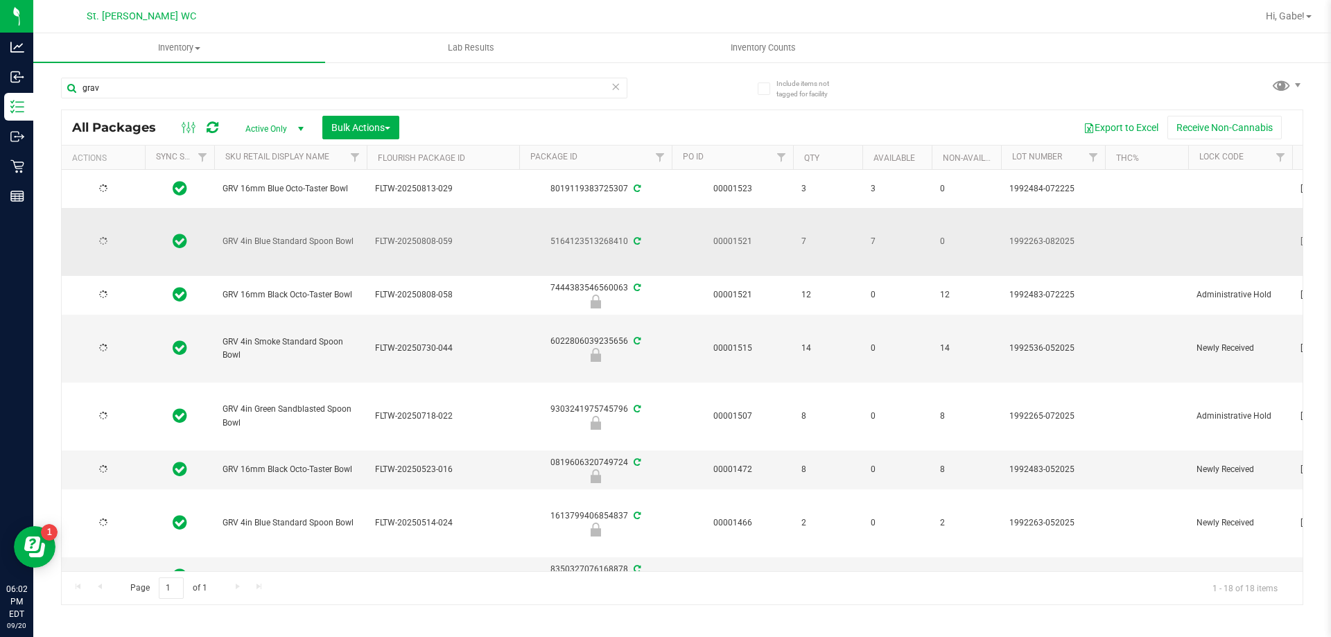
click at [118, 239] on div at bounding box center [103, 241] width 67 height 13
click at [98, 240] on span "Action" at bounding box center [94, 241] width 37 height 19
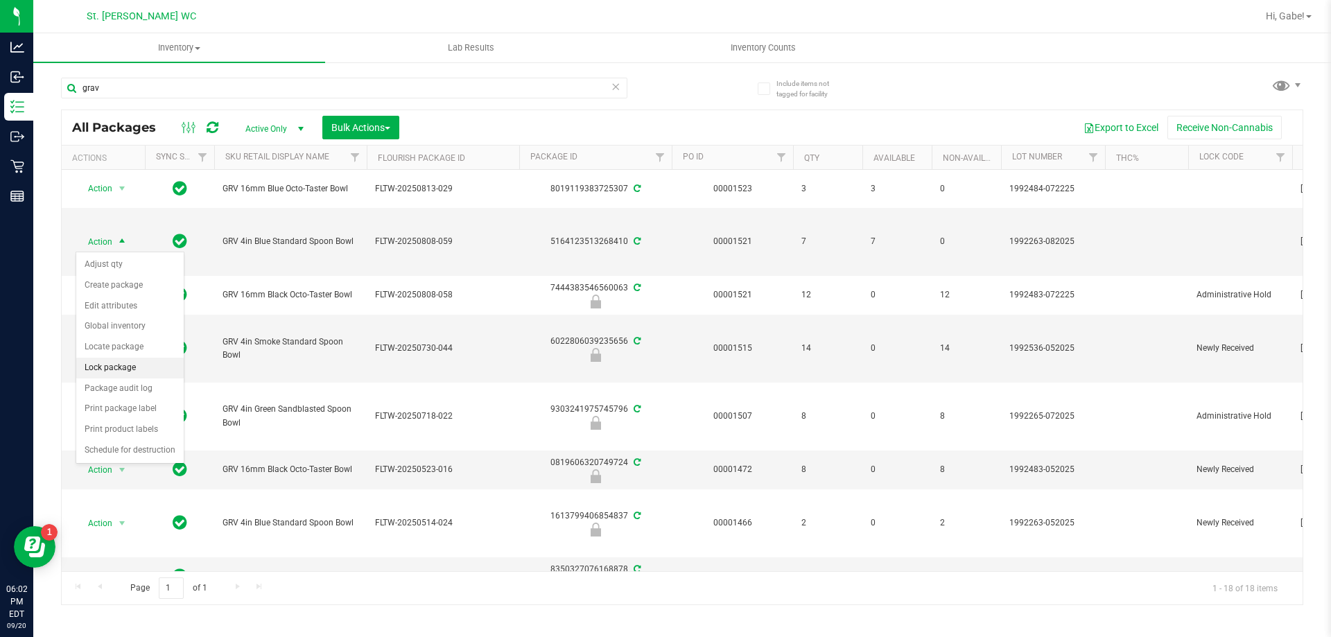
click at [117, 372] on li "Lock package" at bounding box center [129, 368] width 107 height 21
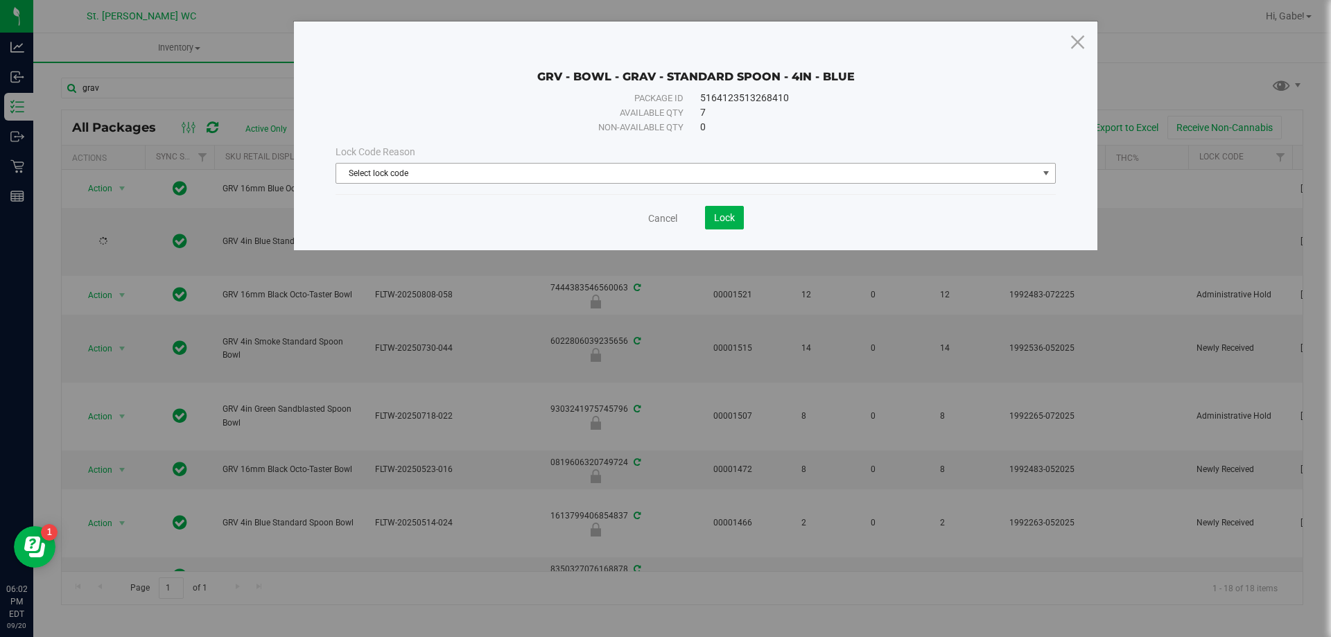
click at [463, 175] on span "Select lock code" at bounding box center [687, 173] width 702 height 19
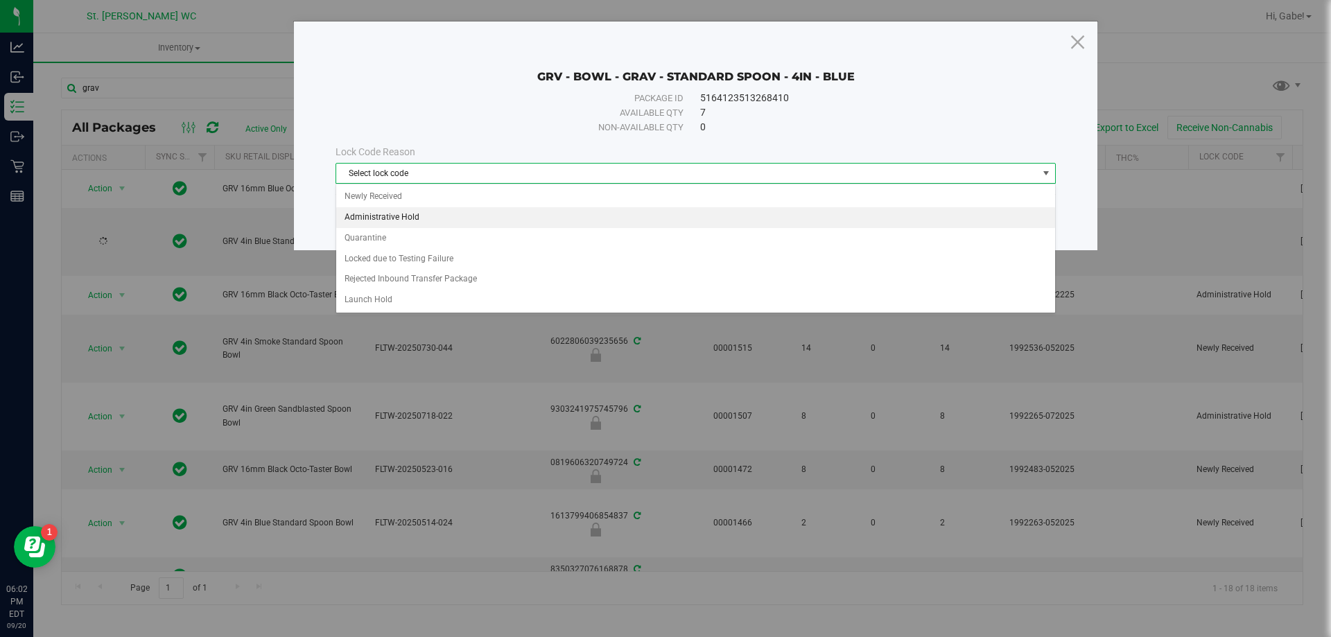
click at [408, 221] on li "Administrative Hold" at bounding box center [695, 217] width 719 height 21
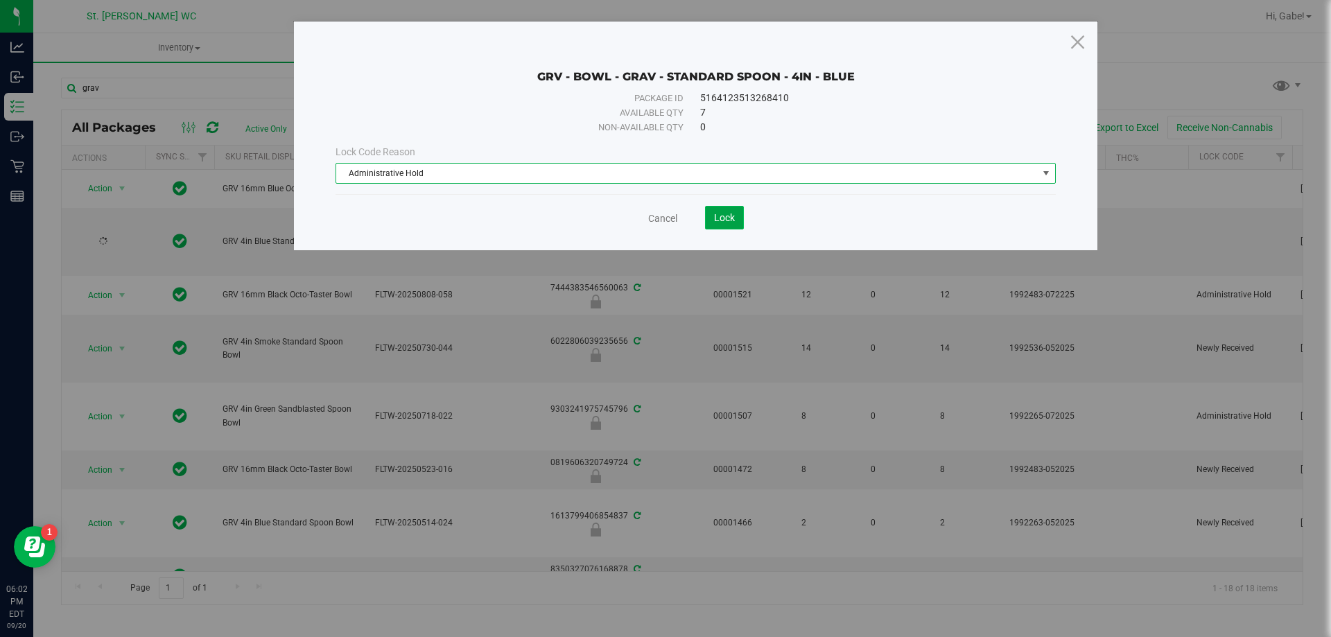
click at [732, 216] on span "Lock" at bounding box center [724, 217] width 21 height 11
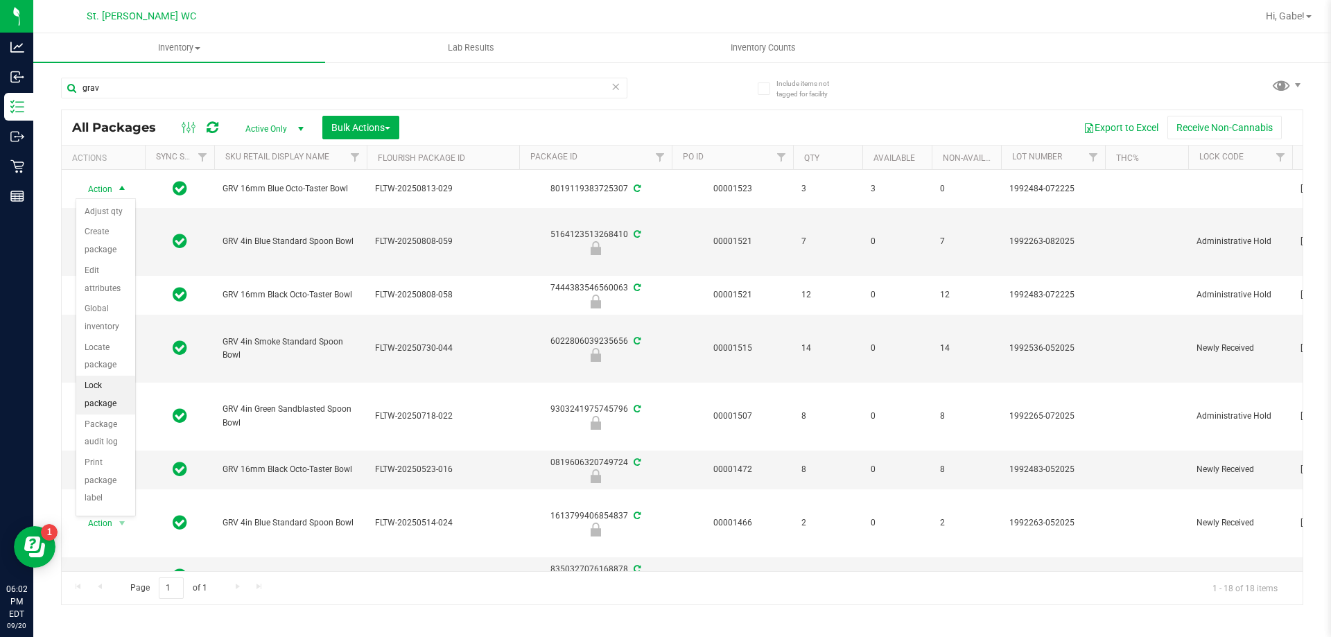
click at [113, 389] on li "Lock package" at bounding box center [105, 395] width 59 height 38
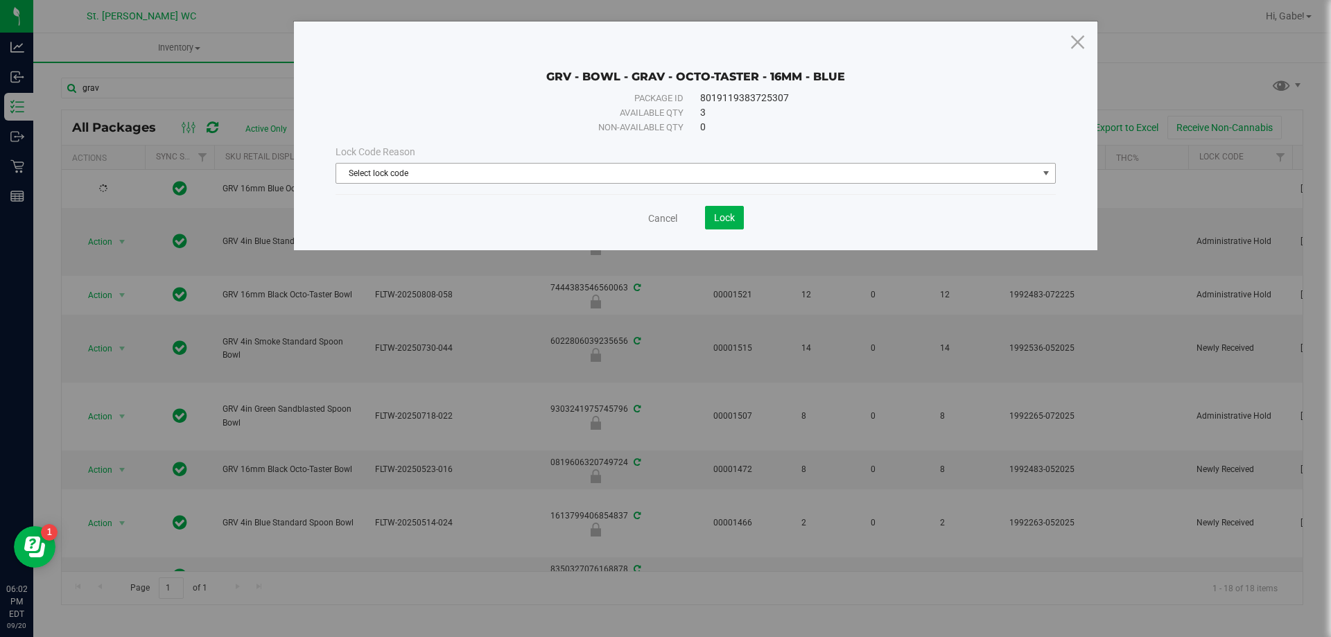
click at [709, 164] on span "Select lock code" at bounding box center [687, 173] width 702 height 19
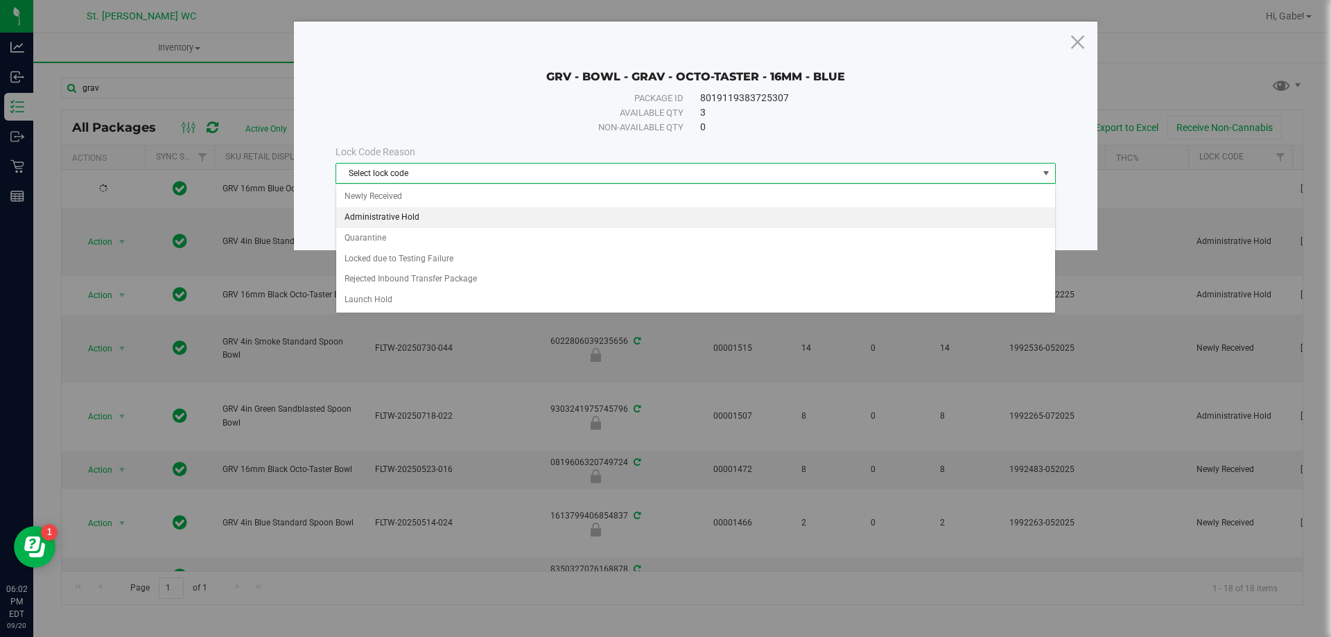
click at [539, 225] on li "Administrative Hold" at bounding box center [695, 217] width 719 height 21
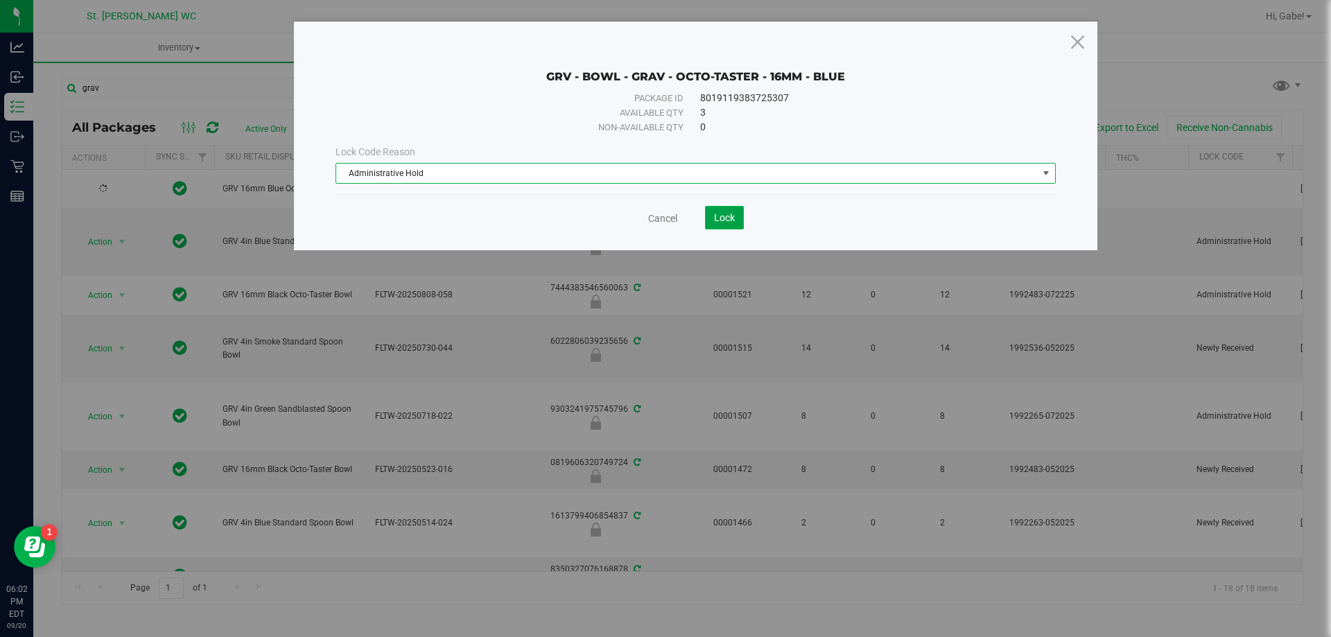
click at [727, 226] on button "Lock" at bounding box center [724, 218] width 39 height 24
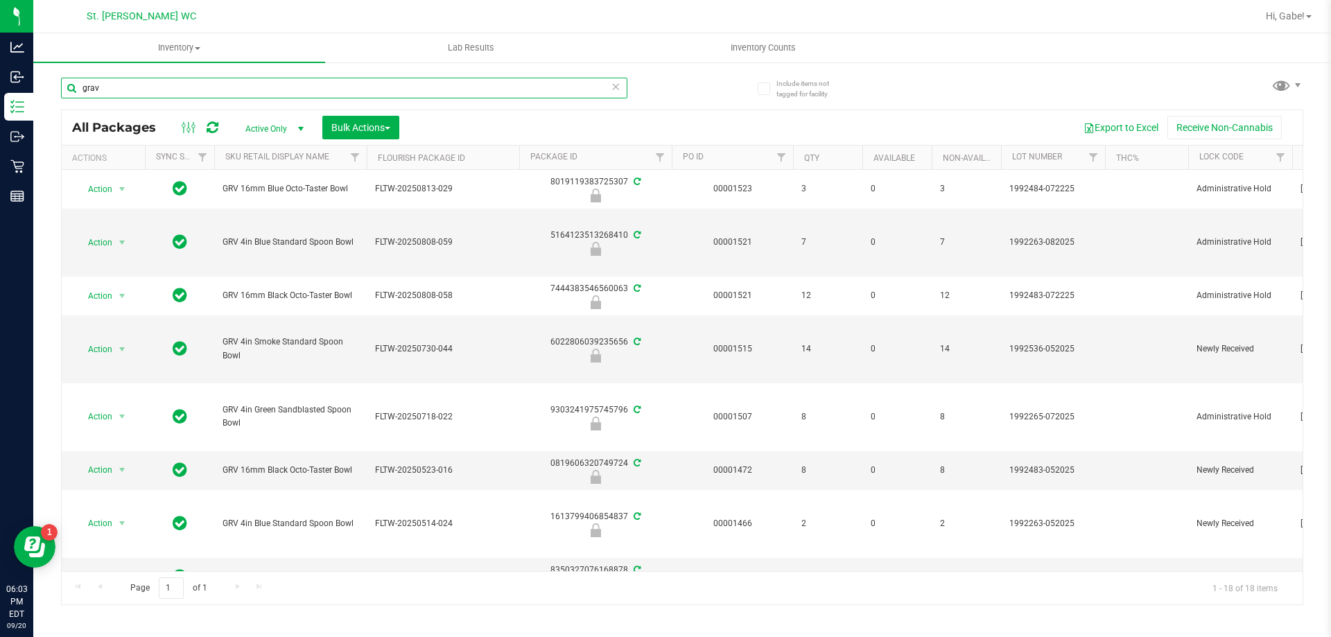
click at [218, 96] on input "grav" at bounding box center [344, 88] width 567 height 21
click at [218, 92] on input "grav" at bounding box center [344, 88] width 567 height 21
click at [220, 71] on div "grav" at bounding box center [371, 87] width 621 height 44
click at [209, 87] on input "grav" at bounding box center [344, 88] width 567 height 21
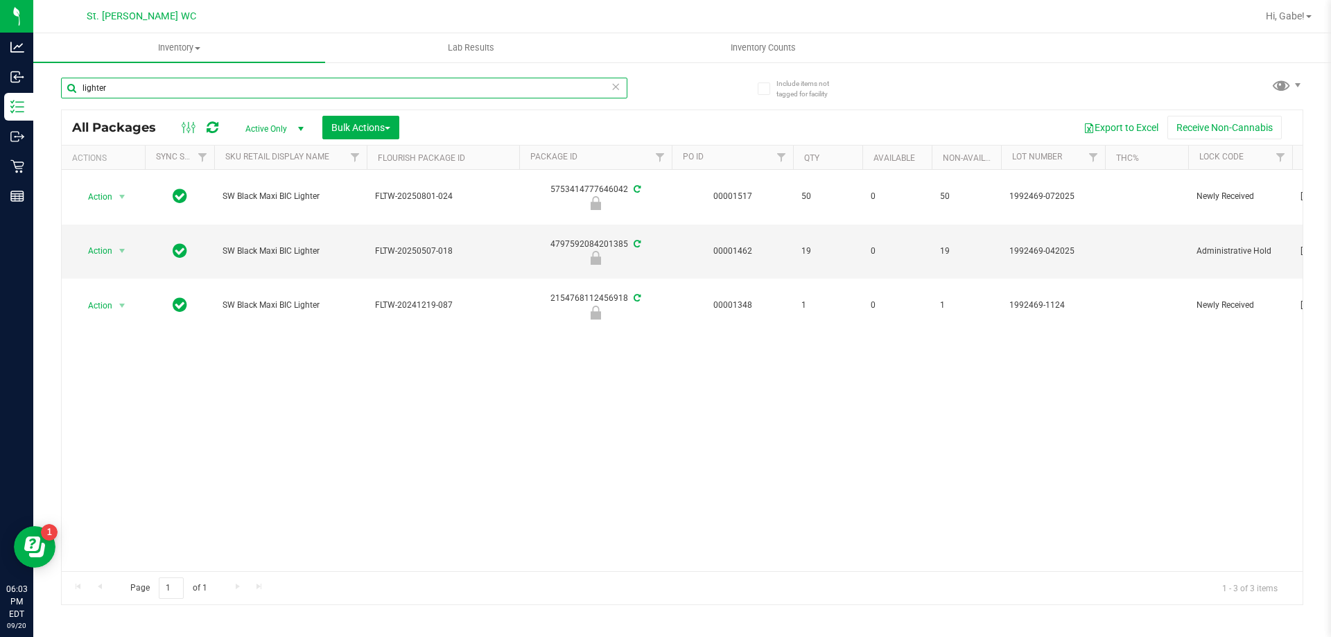
click at [193, 87] on input "lighter" at bounding box center [344, 88] width 567 height 21
type input "grinder"
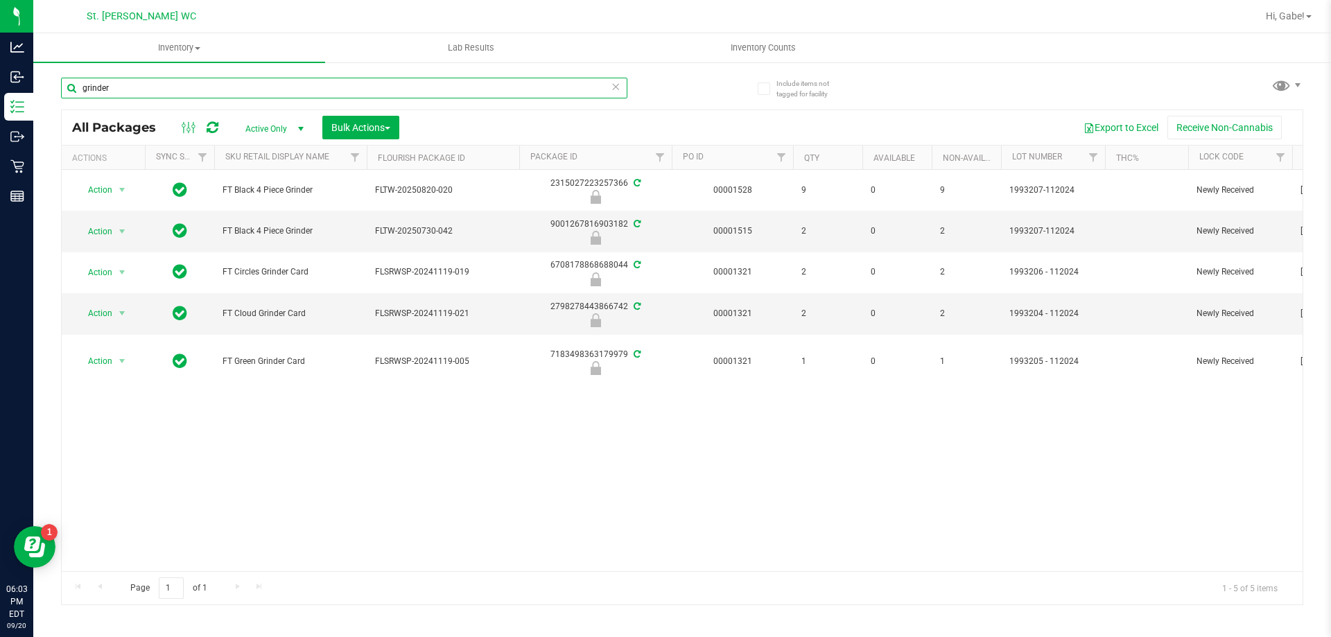
click at [169, 82] on input "grinder" at bounding box center [344, 88] width 567 height 21
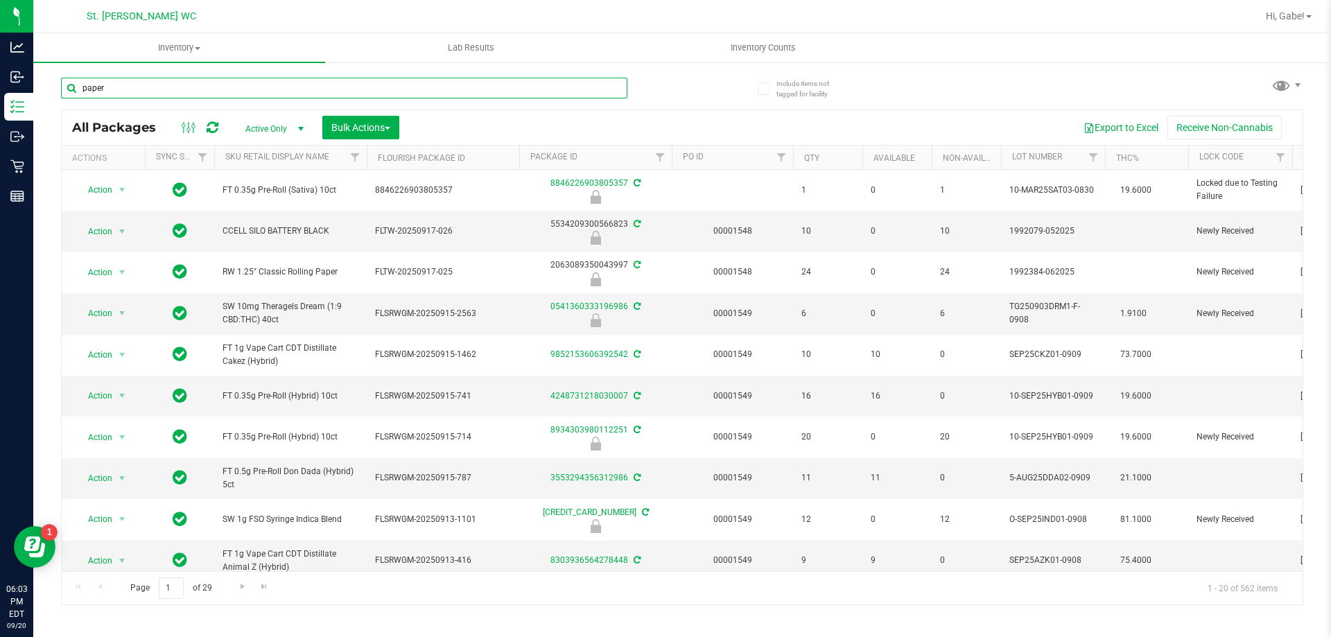
type input "paper"
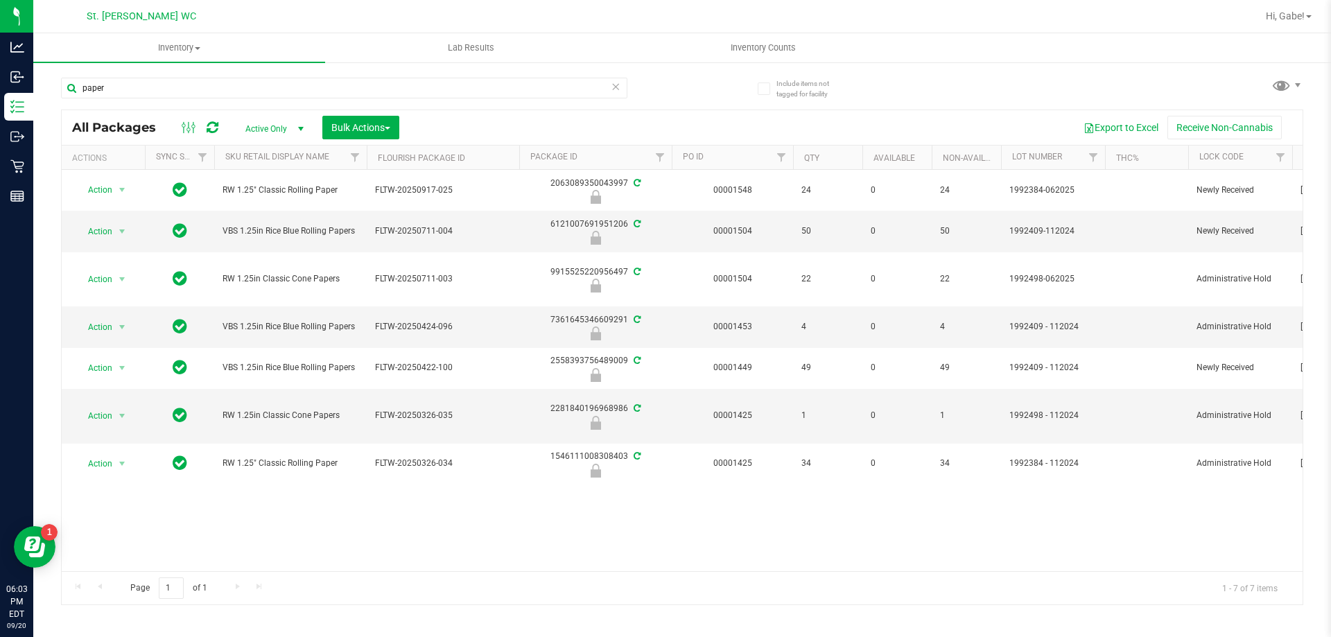
click at [614, 89] on icon at bounding box center [616, 86] width 10 height 17
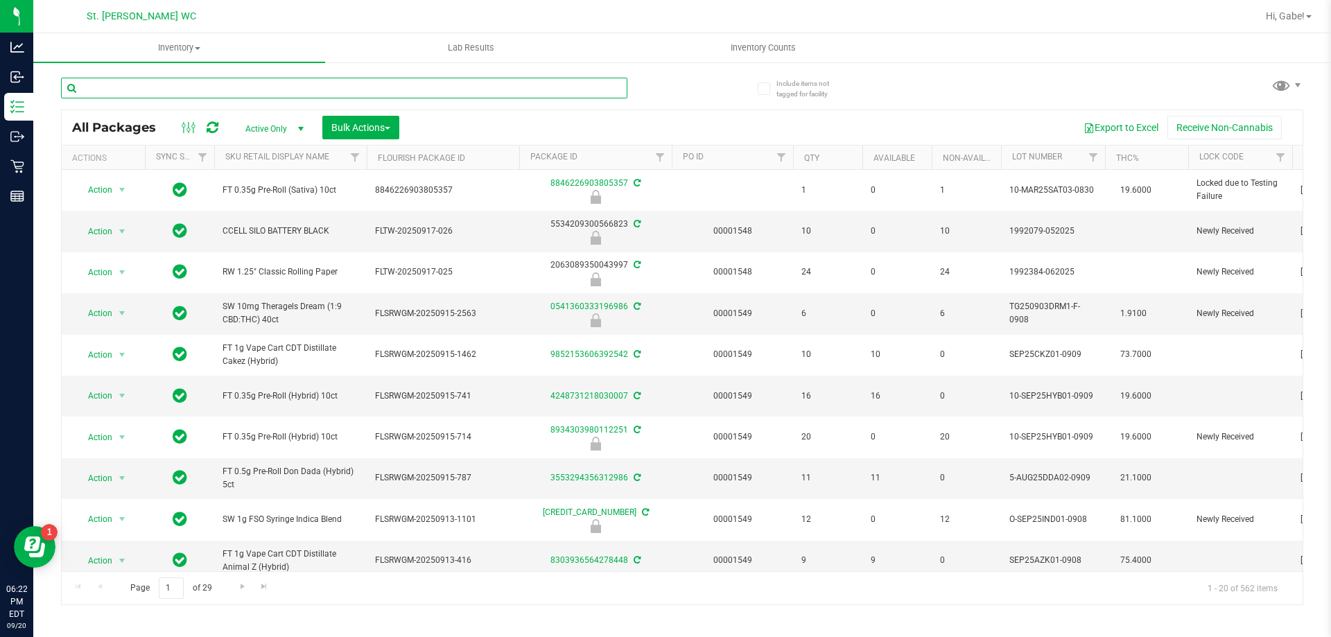
click at [191, 91] on input "text" at bounding box center [344, 88] width 567 height 21
type input "1992079-052025"
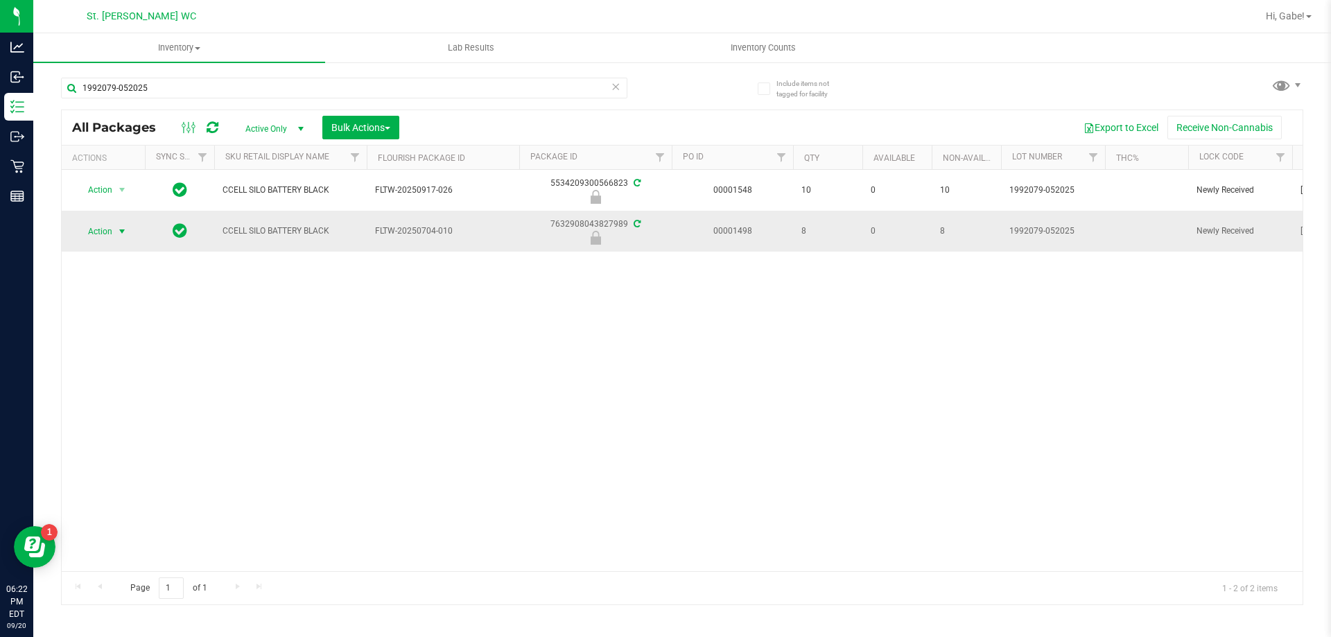
click at [94, 233] on span "Action" at bounding box center [94, 231] width 37 height 19
click at [119, 386] on li "Unlock package" at bounding box center [120, 396] width 89 height 21
